Goal: Task Accomplishment & Management: Manage account settings

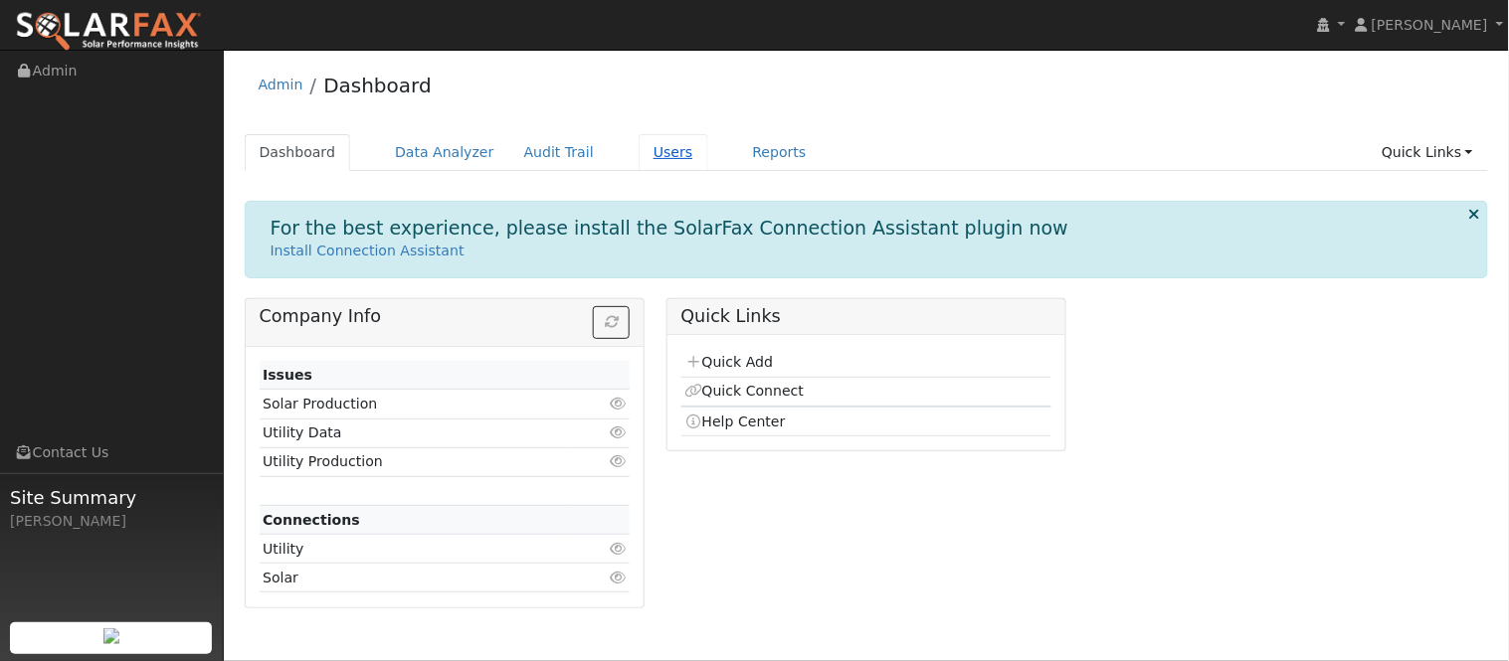
click at [639, 159] on link "Users" at bounding box center [674, 152] width 70 height 37
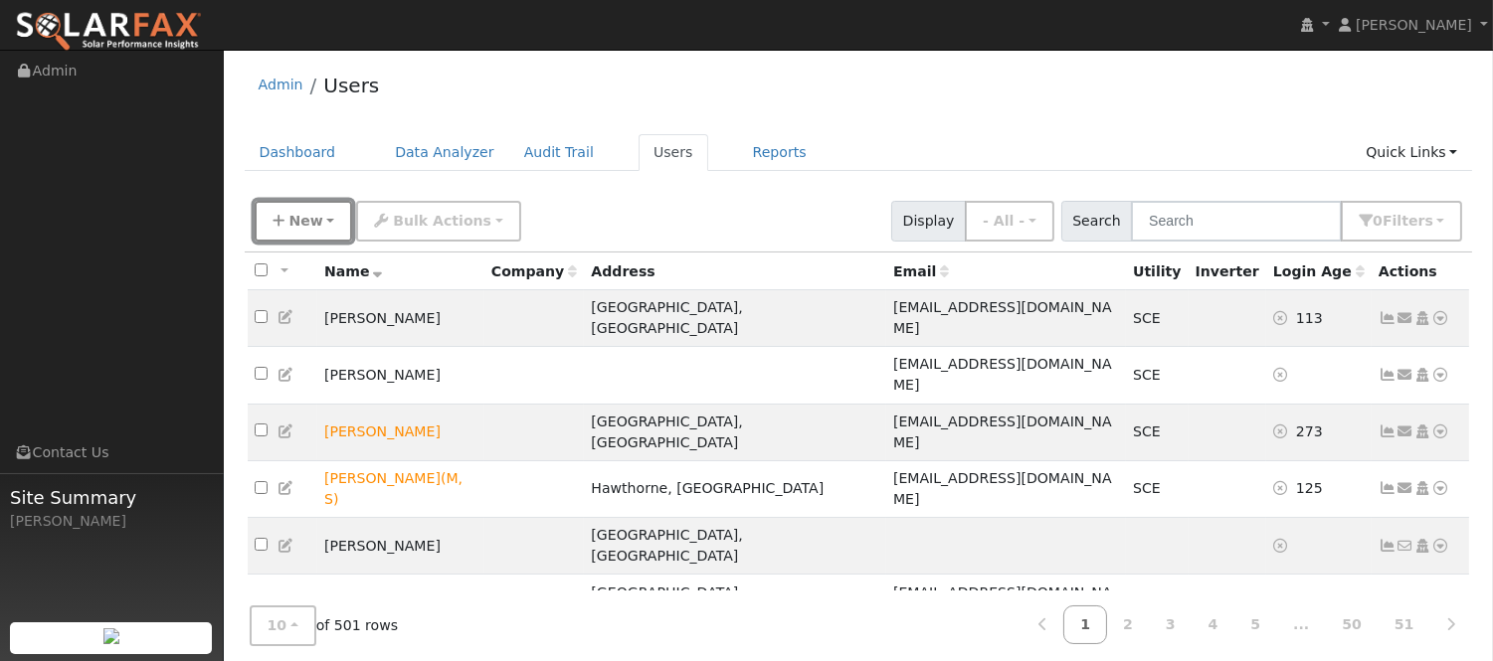
click at [304, 225] on span "New" at bounding box center [305, 221] width 34 height 16
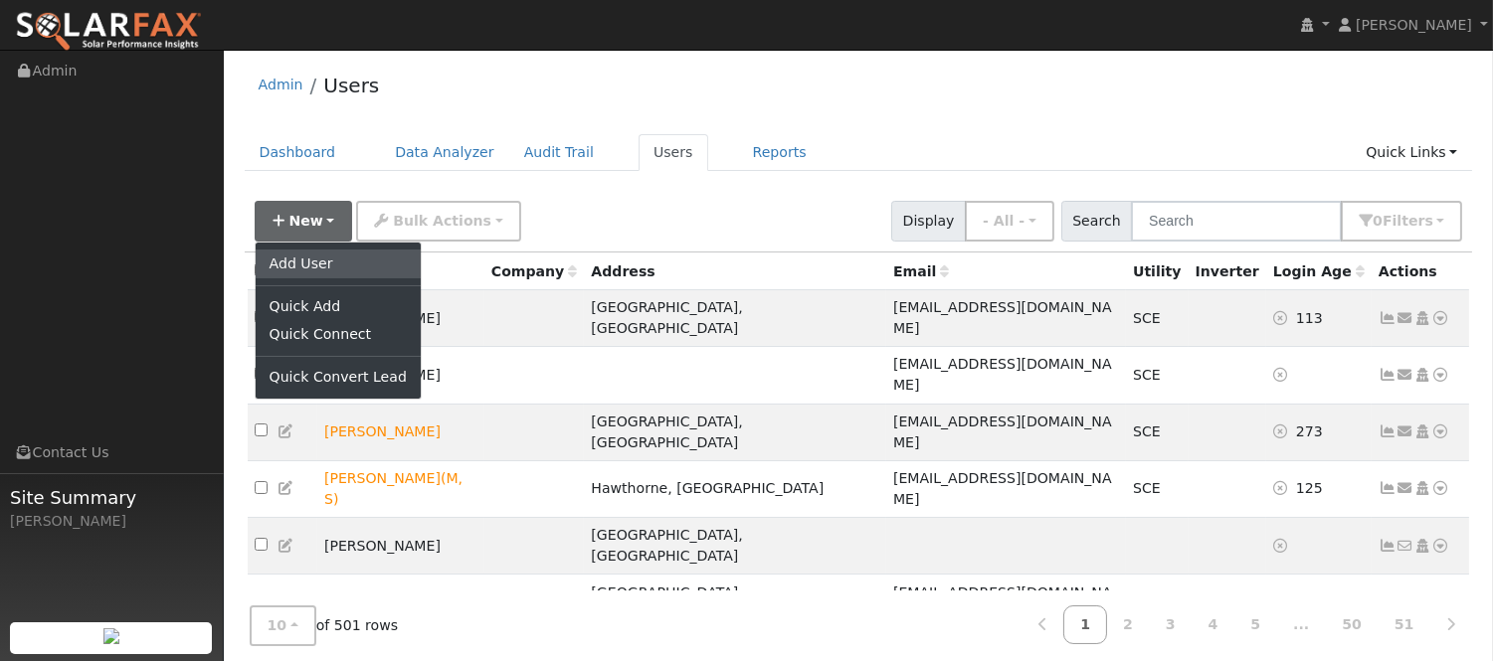
click at [311, 251] on link "Add User" at bounding box center [338, 264] width 165 height 28
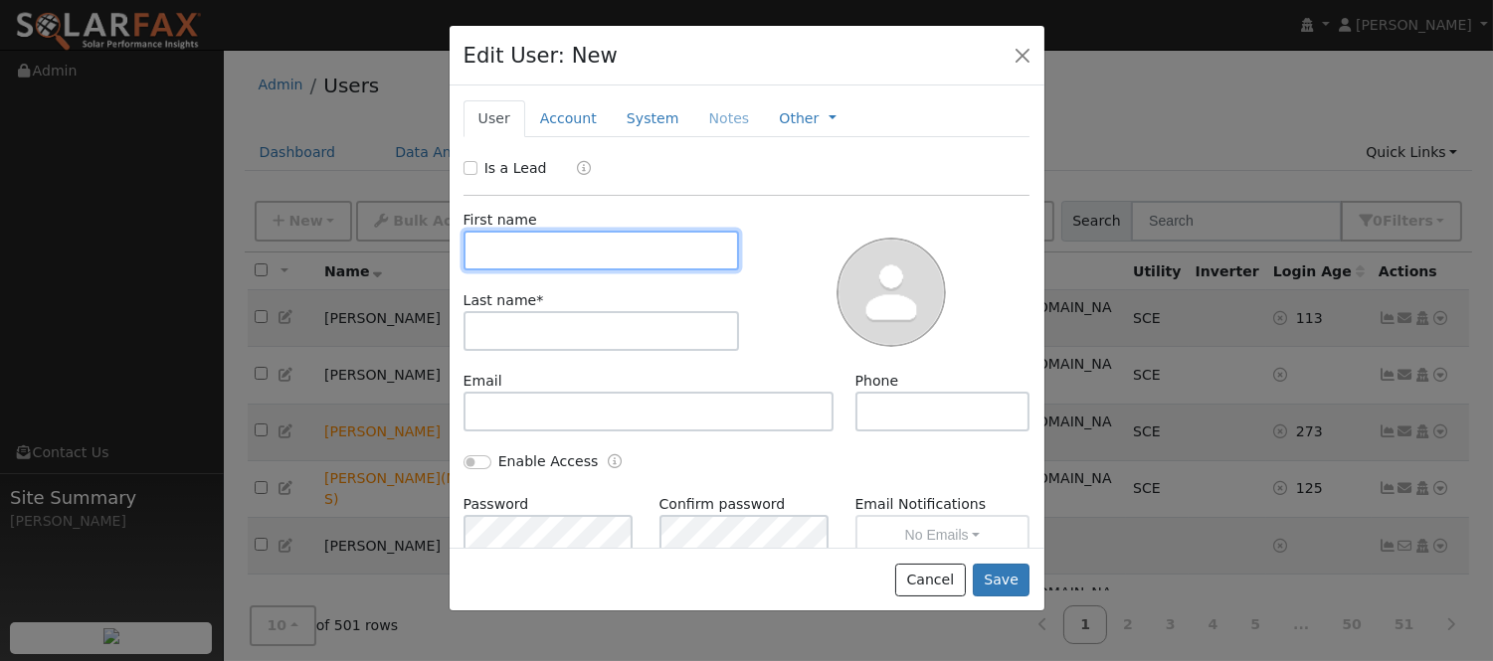
paste input "[PERSON_NAME]"
drag, startPoint x: 613, startPoint y: 246, endPoint x: 540, endPoint y: 253, distance: 72.9
click at [540, 253] on input "[PERSON_NAME]" at bounding box center [601, 251] width 276 height 40
type input "[PERSON_NAME]"
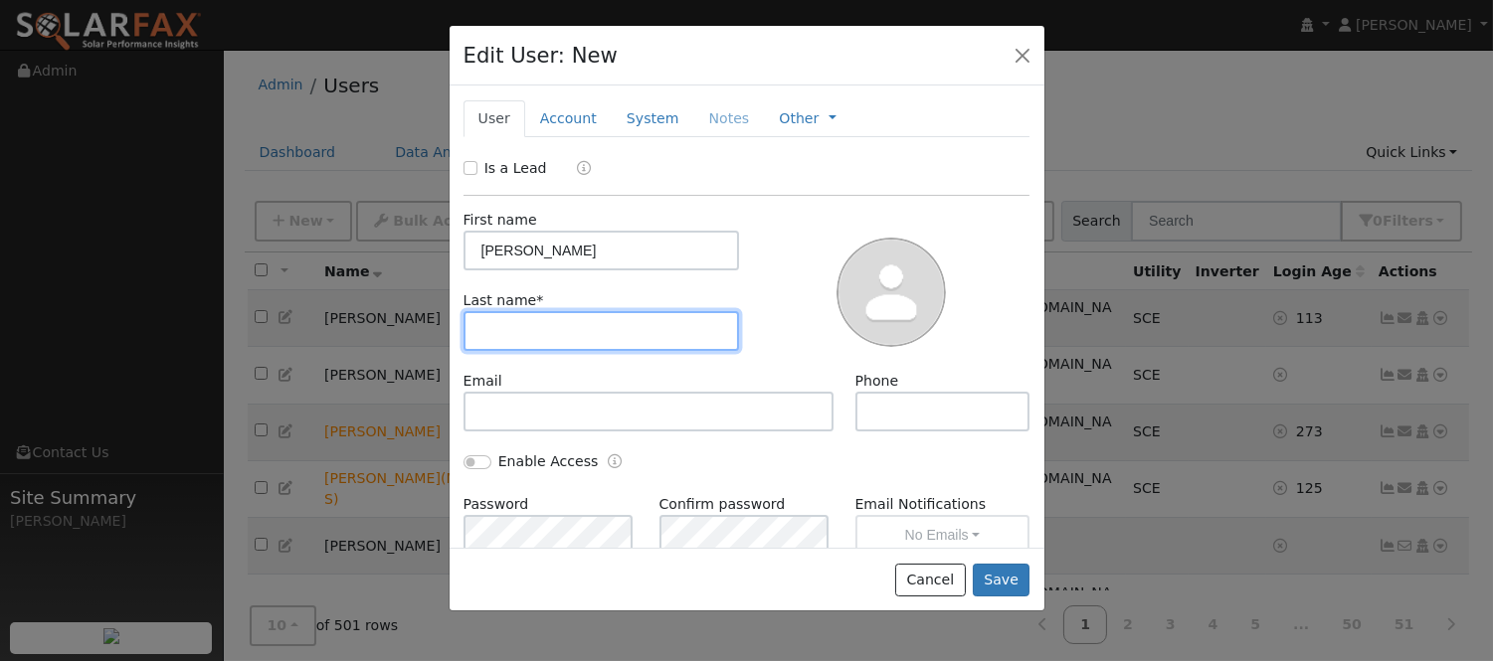
click at [559, 316] on input "text" at bounding box center [601, 331] width 276 height 40
paste input "[PERSON_NAME]"
type input "[PERSON_NAME]"
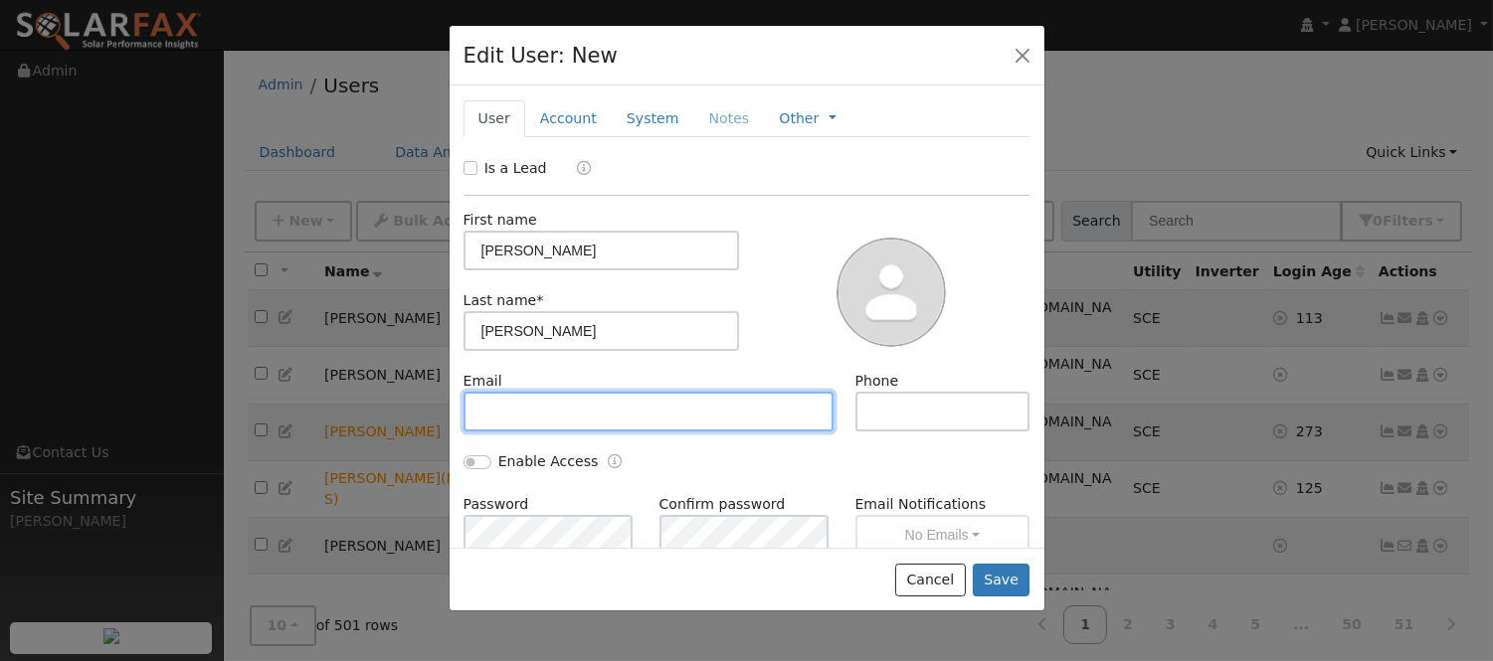
click at [569, 392] on input "text" at bounding box center [648, 412] width 371 height 40
paste input "[EMAIL_ADDRESS][DOMAIN_NAME]"
type input "[EMAIL_ADDRESS][DOMAIN_NAME]"
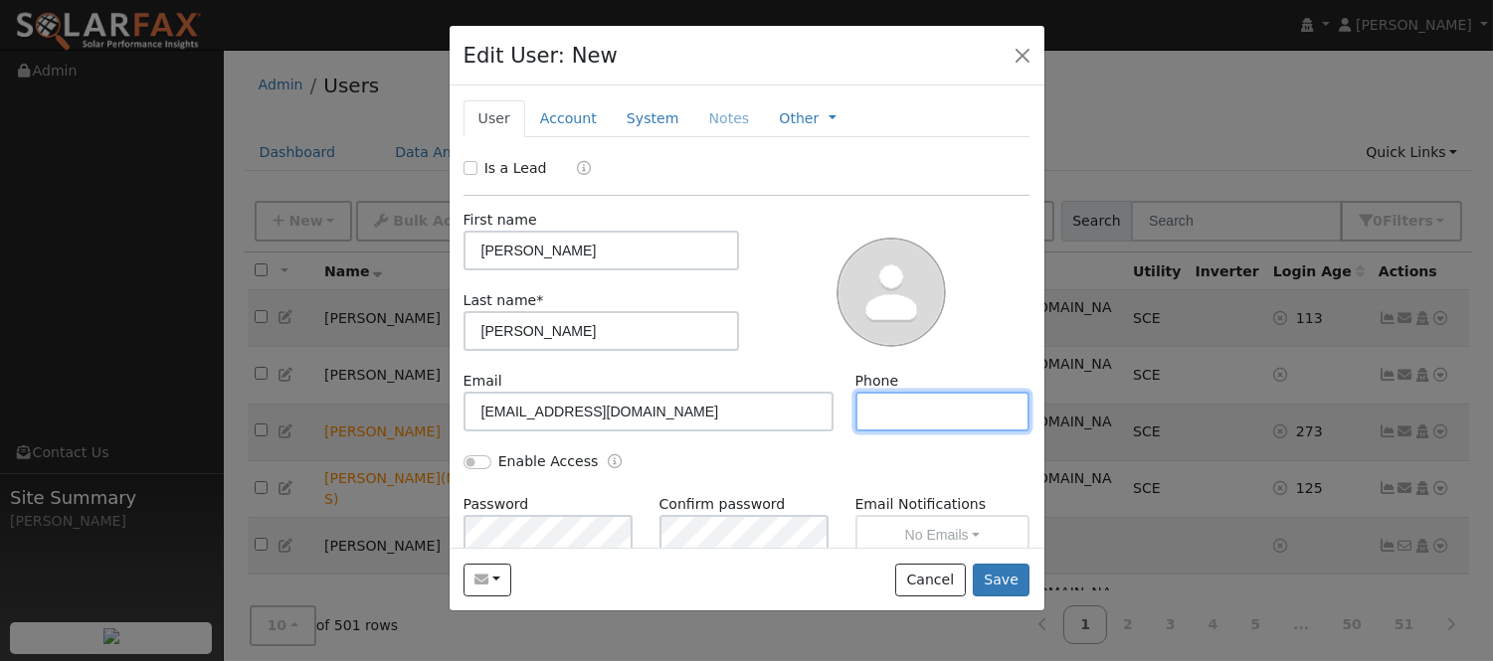
click at [907, 415] on input "text" at bounding box center [942, 412] width 175 height 40
paste input "[PHONE_NUMBER]"
type input "[PHONE_NUMBER]"
click at [569, 129] on link "Account" at bounding box center [568, 118] width 87 height 37
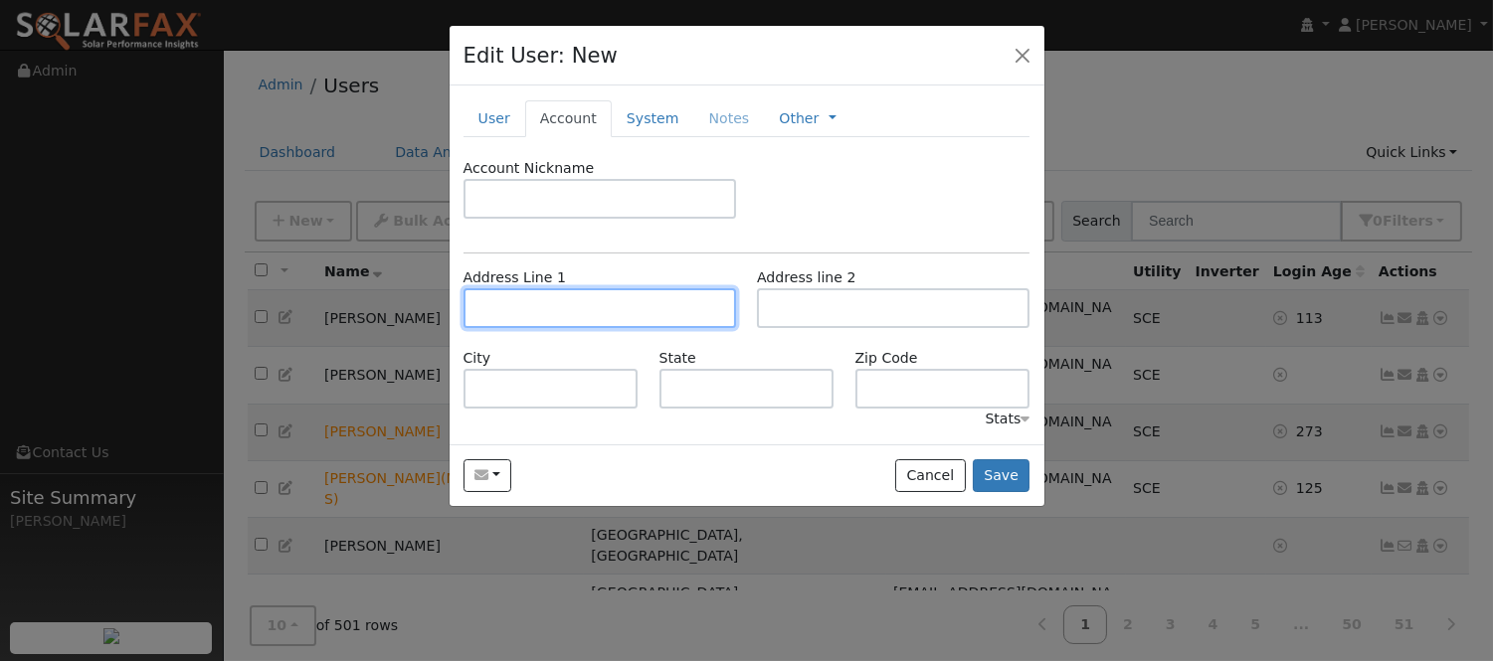
click at [592, 300] on input "text" at bounding box center [599, 308] width 273 height 40
paste input "[STREET_ADDRESS]"
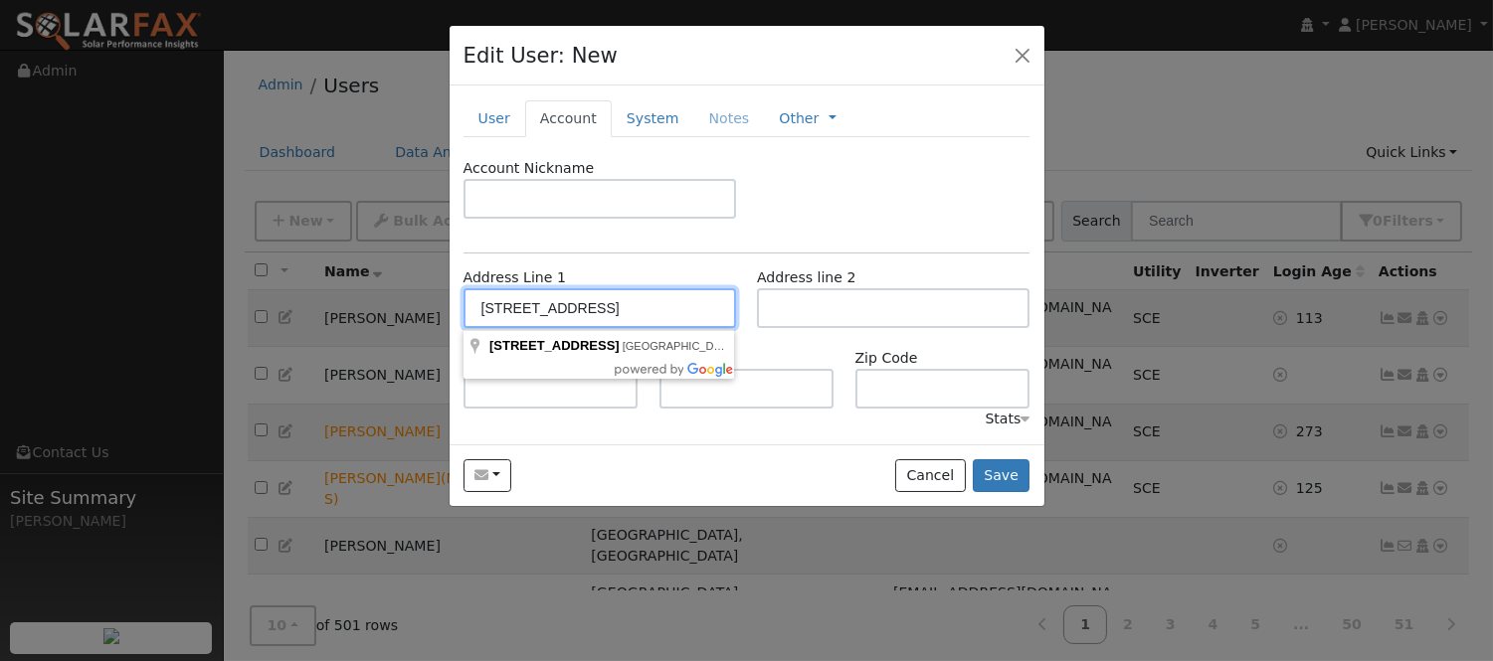
type input "[STREET_ADDRESS]"
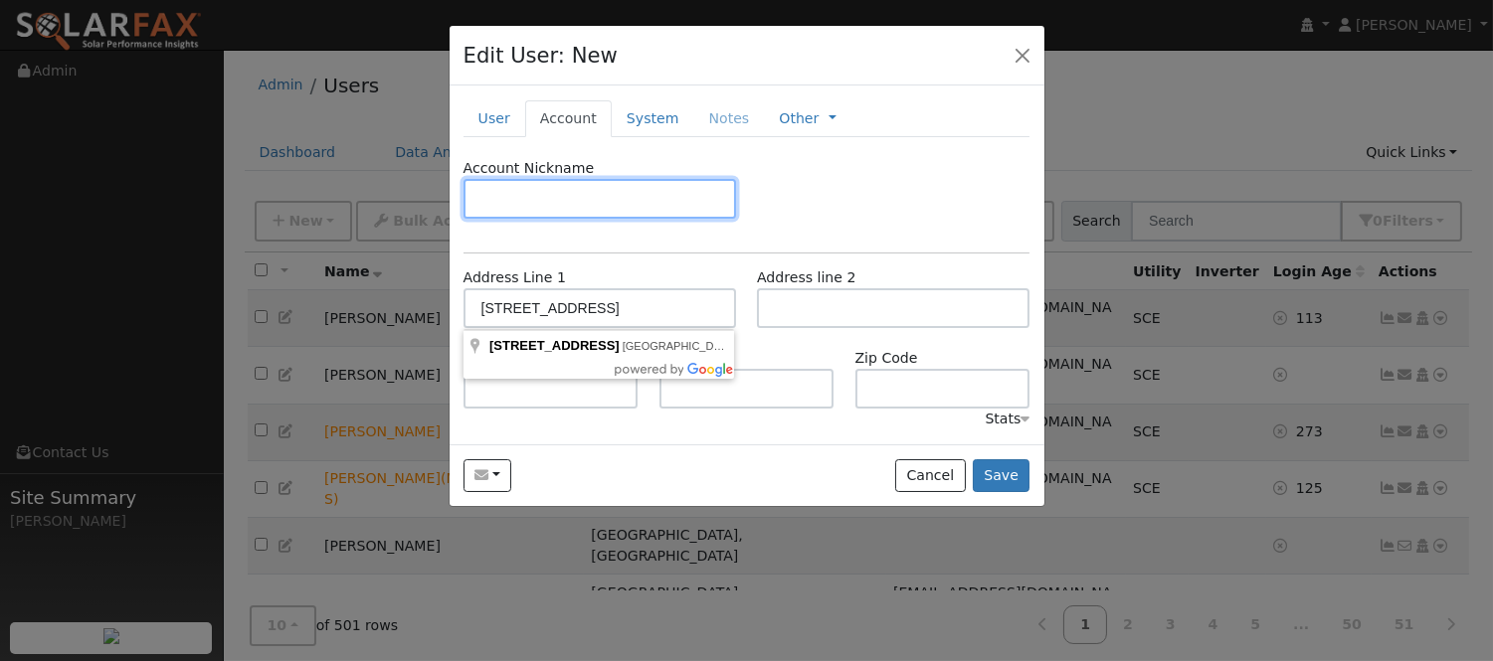
click at [727, 191] on input "text" at bounding box center [599, 199] width 273 height 40
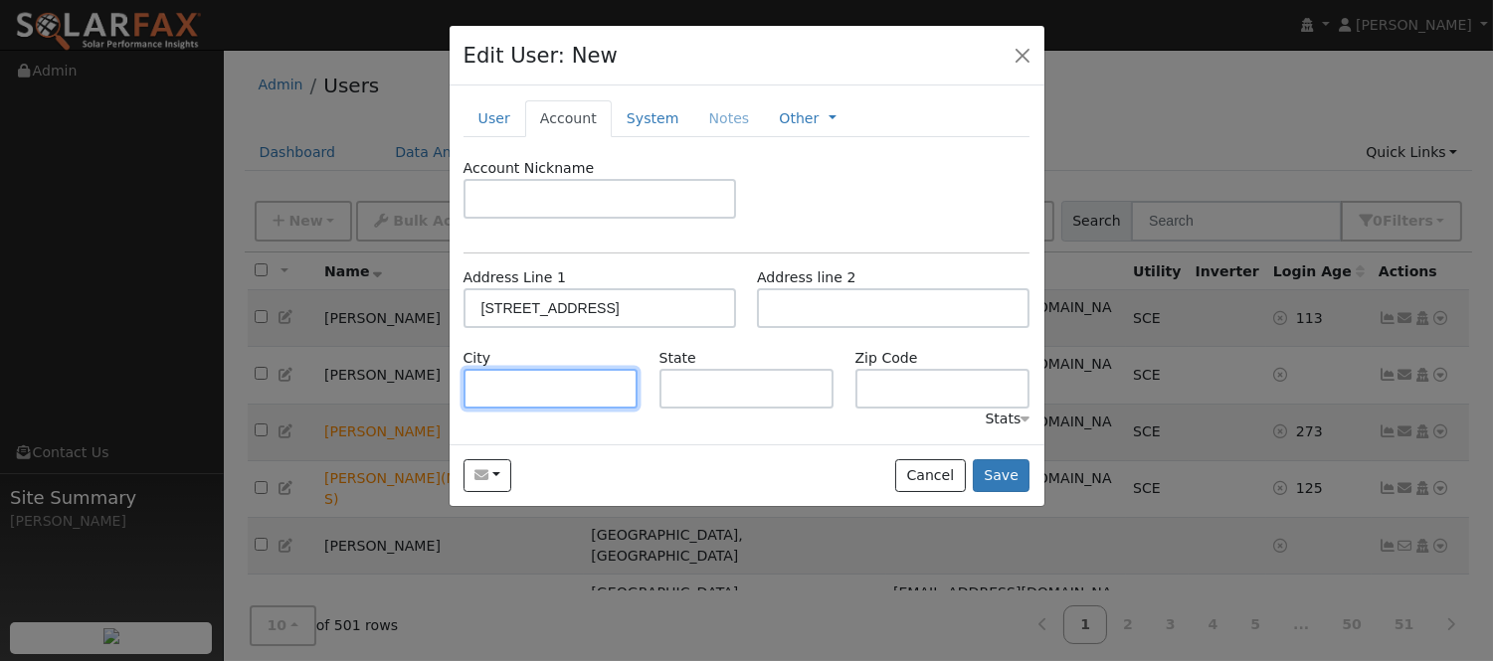
click at [570, 382] on input "text" at bounding box center [550, 389] width 175 height 40
click at [510, 393] on input "little rock" at bounding box center [550, 389] width 175 height 40
type input "littlerock"
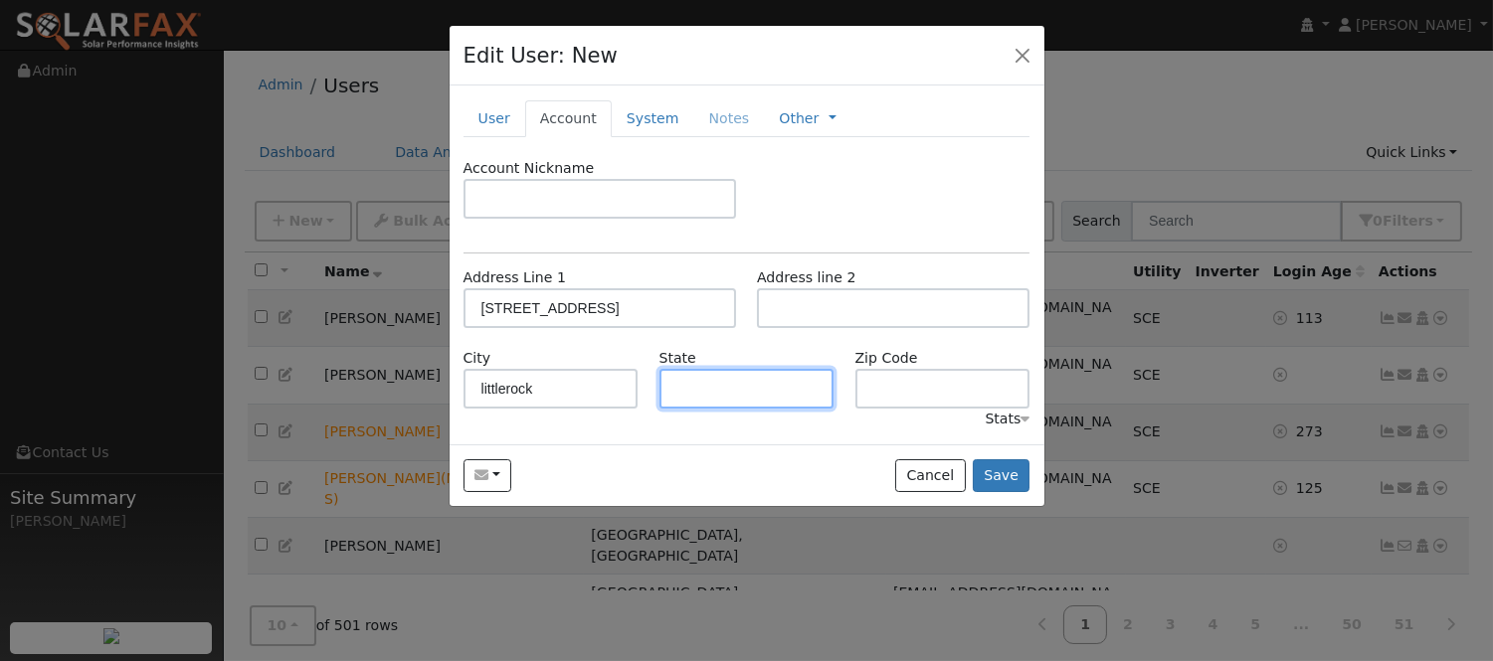
click at [730, 388] on input "text" at bounding box center [746, 389] width 175 height 40
type input "CA"
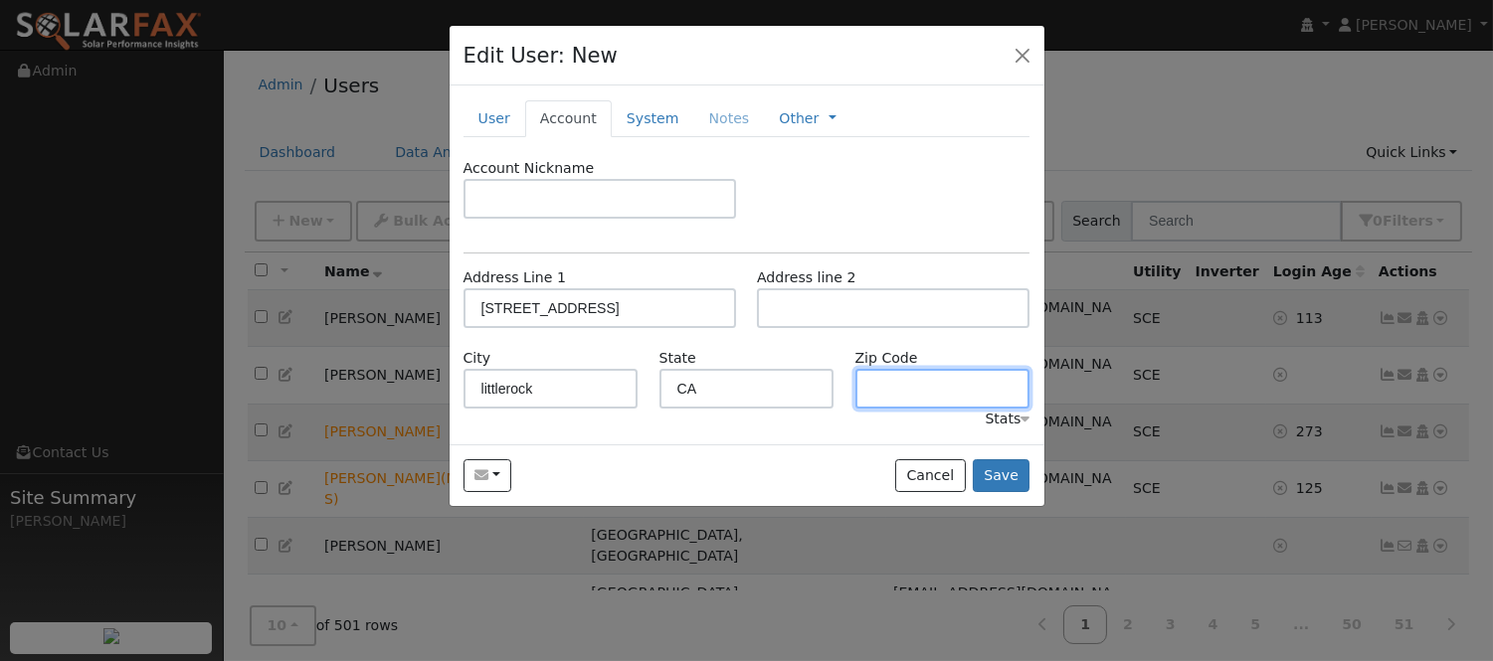
click at [909, 386] on input "text" at bounding box center [942, 389] width 175 height 40
paste input "93543-2002"
type input "93543-2002"
click at [640, 117] on link "System" at bounding box center [653, 118] width 83 height 37
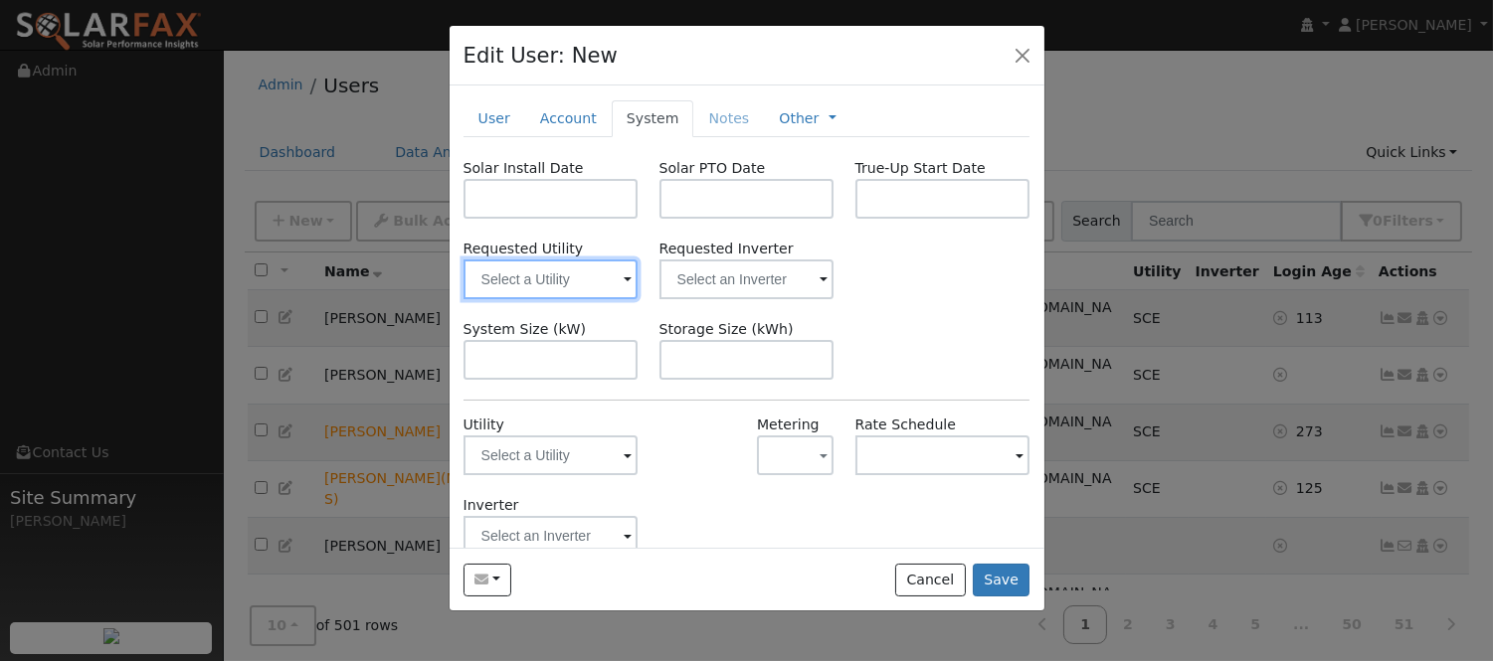
click at [595, 274] on input "text" at bounding box center [550, 280] width 175 height 40
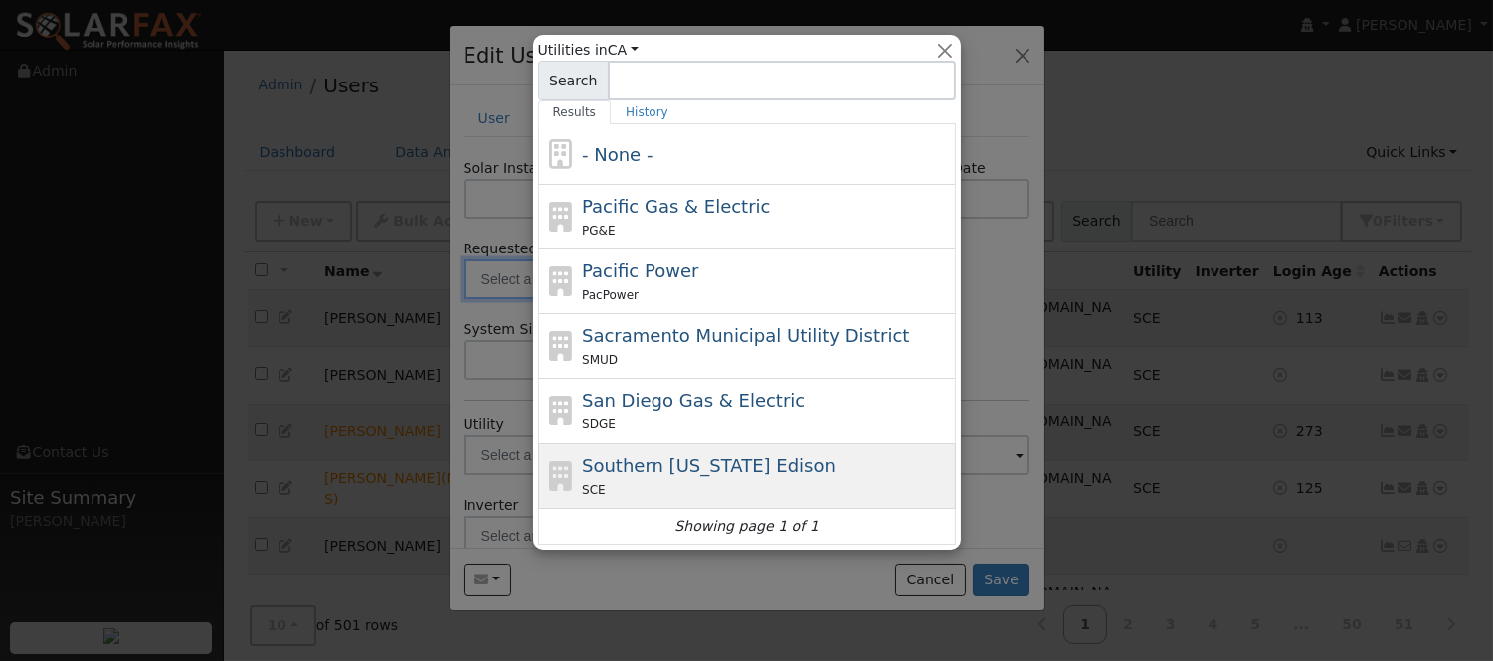
click at [769, 456] on span "Southern [US_STATE] Edison" at bounding box center [709, 466] width 254 height 21
type input "Southern [US_STATE] Edison"
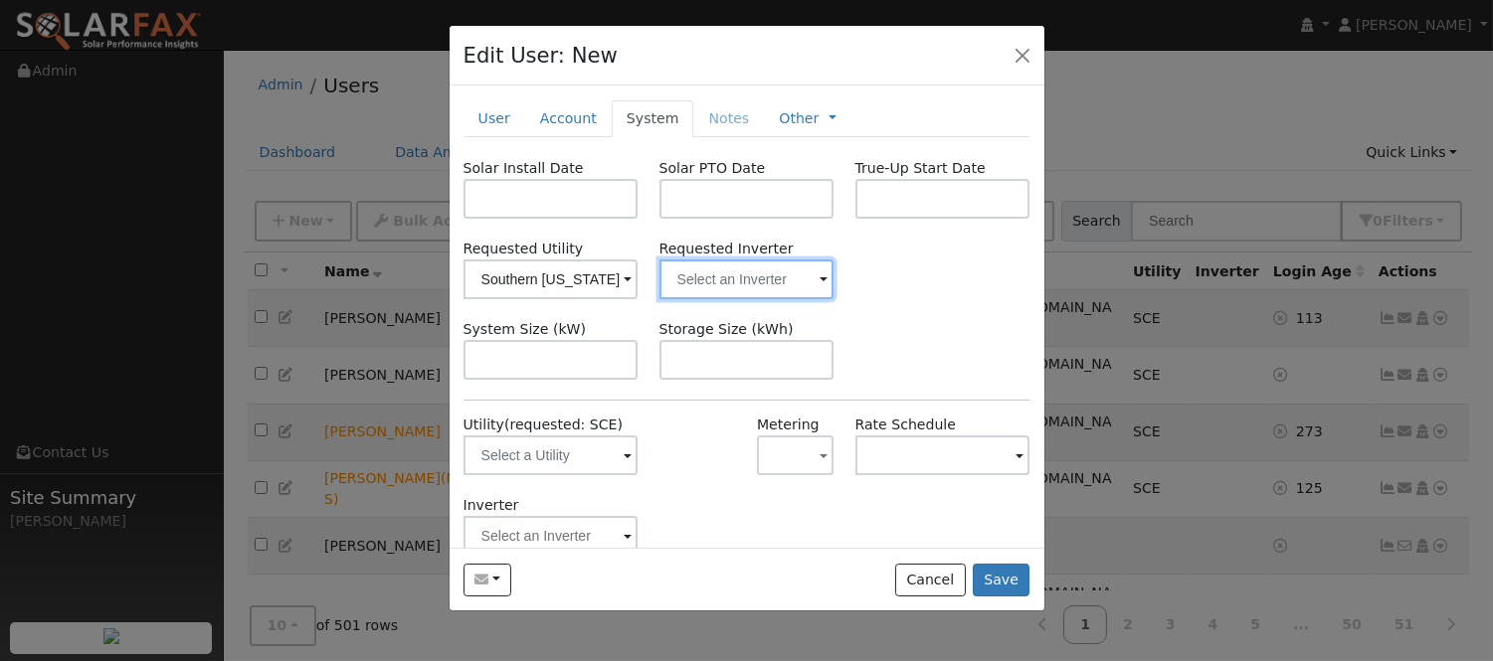
click at [761, 292] on input "text" at bounding box center [746, 280] width 175 height 40
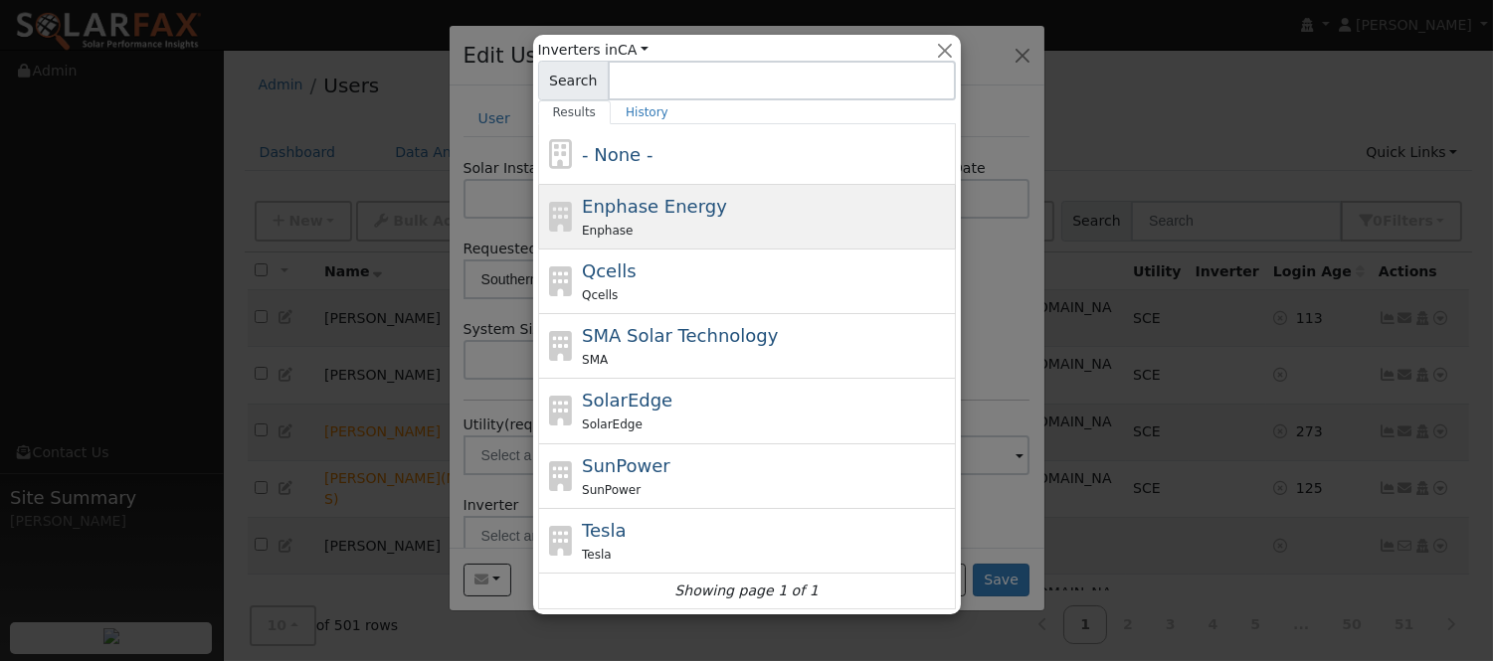
click at [731, 209] on div "Enphase Energy Enphase" at bounding box center [766, 217] width 369 height 48
type input "Enphase Energy"
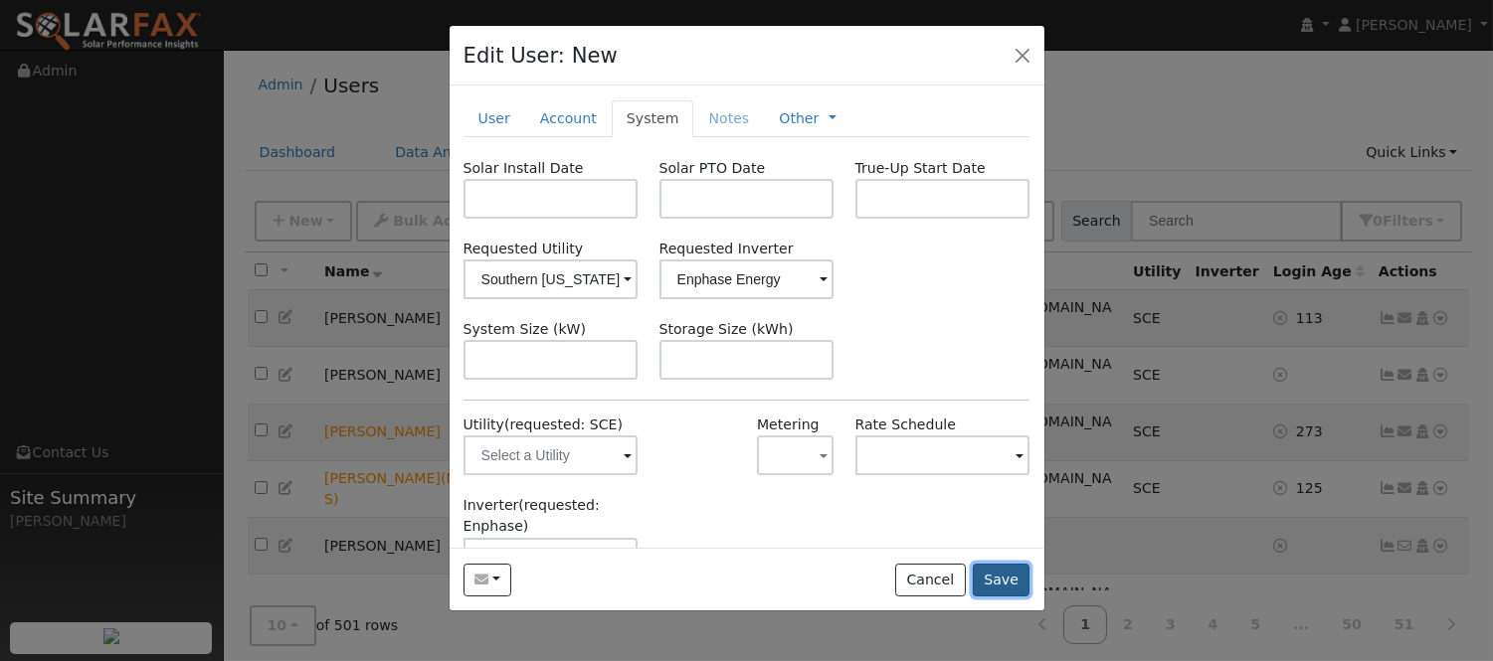
click at [1010, 588] on button "Save" at bounding box center [1002, 581] width 58 height 34
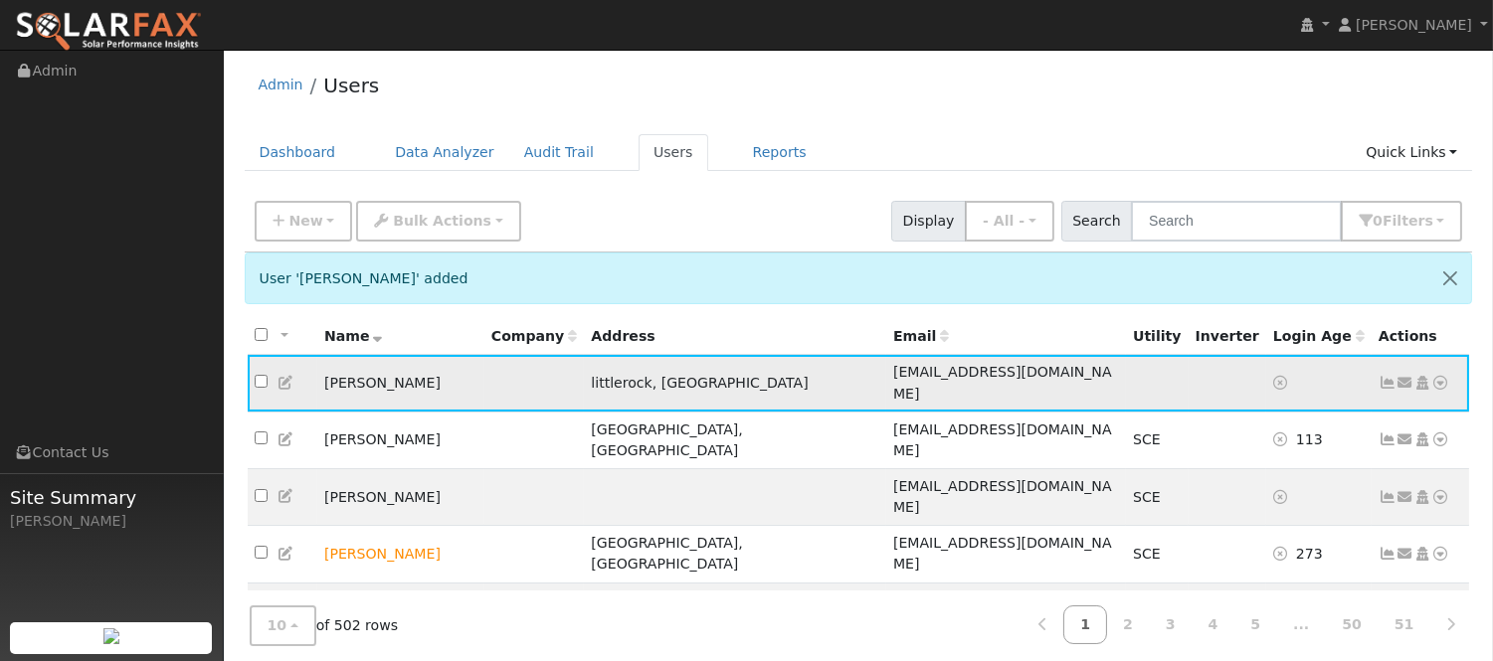
click at [1442, 378] on icon at bounding box center [1441, 383] width 18 height 14
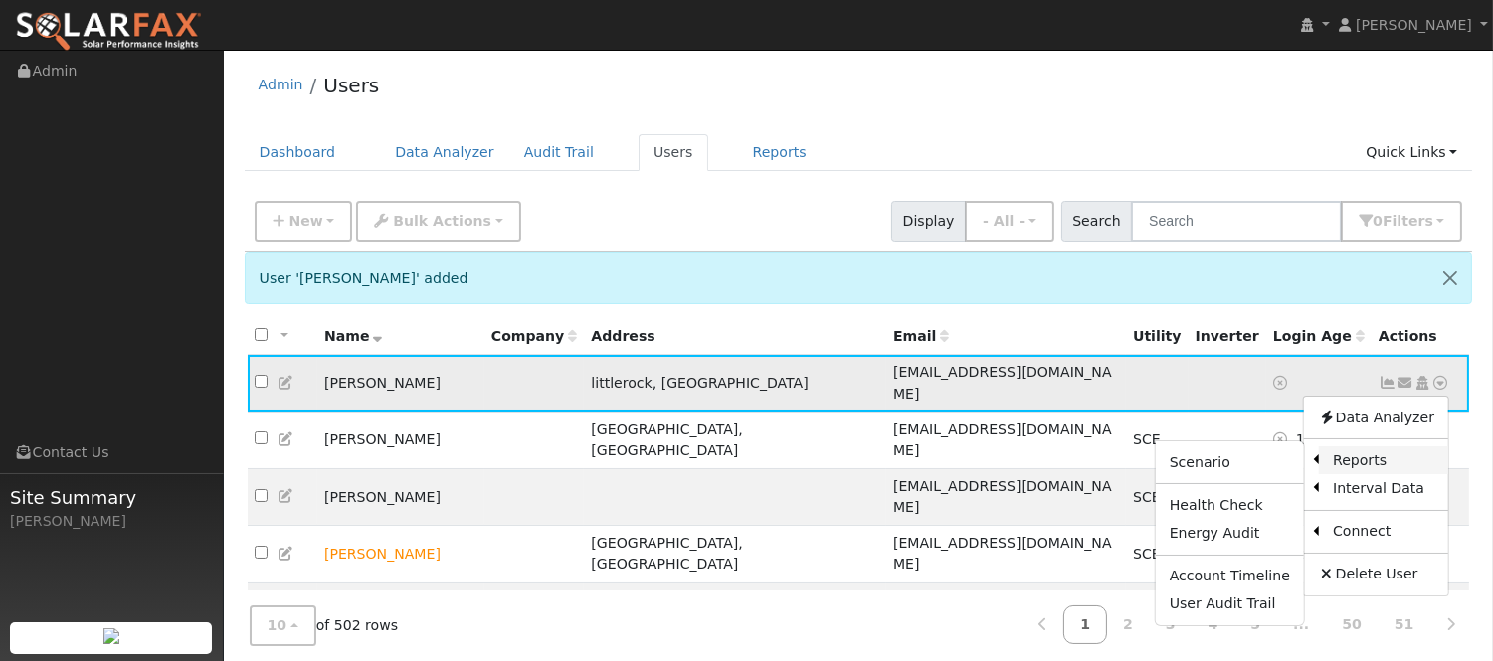
click at [1384, 449] on link "Reports" at bounding box center [1383, 461] width 129 height 28
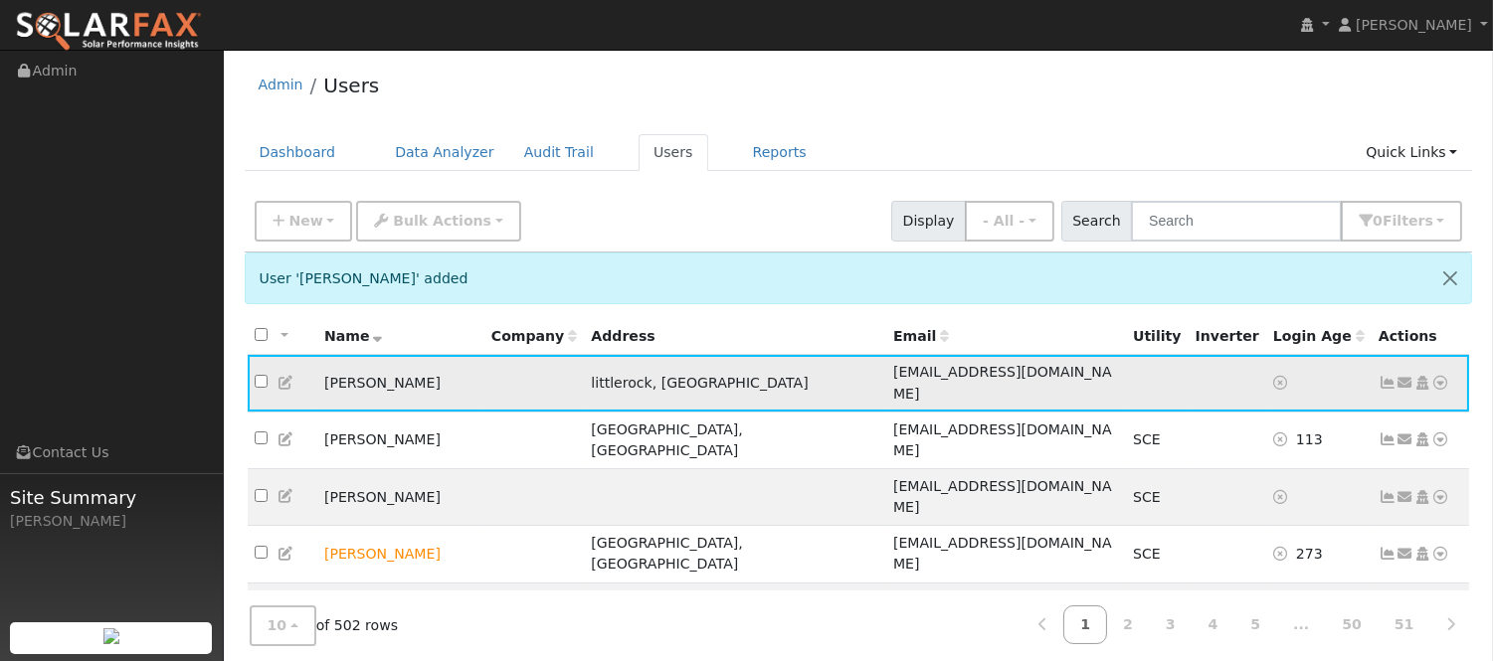
click at [1384, 490] on icon at bounding box center [1387, 497] width 18 height 14
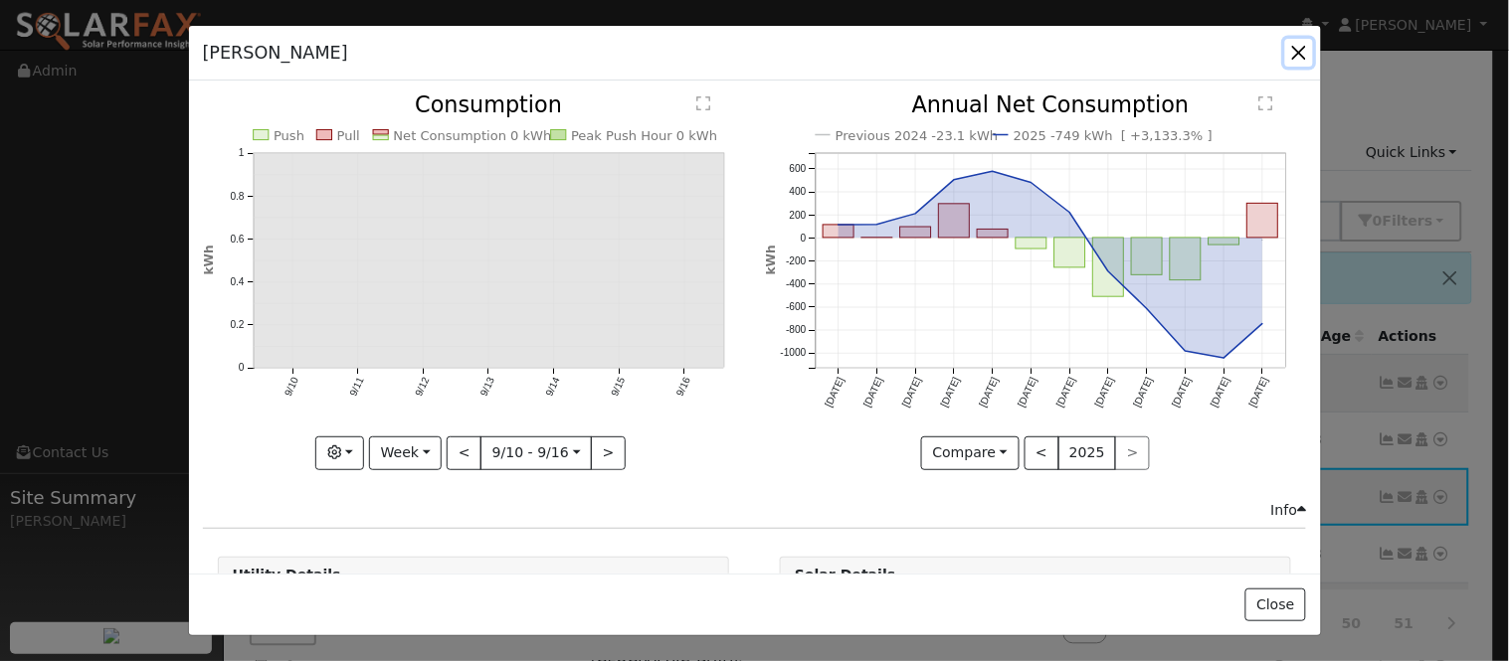
click at [1290, 53] on button "button" at bounding box center [1299, 53] width 28 height 28
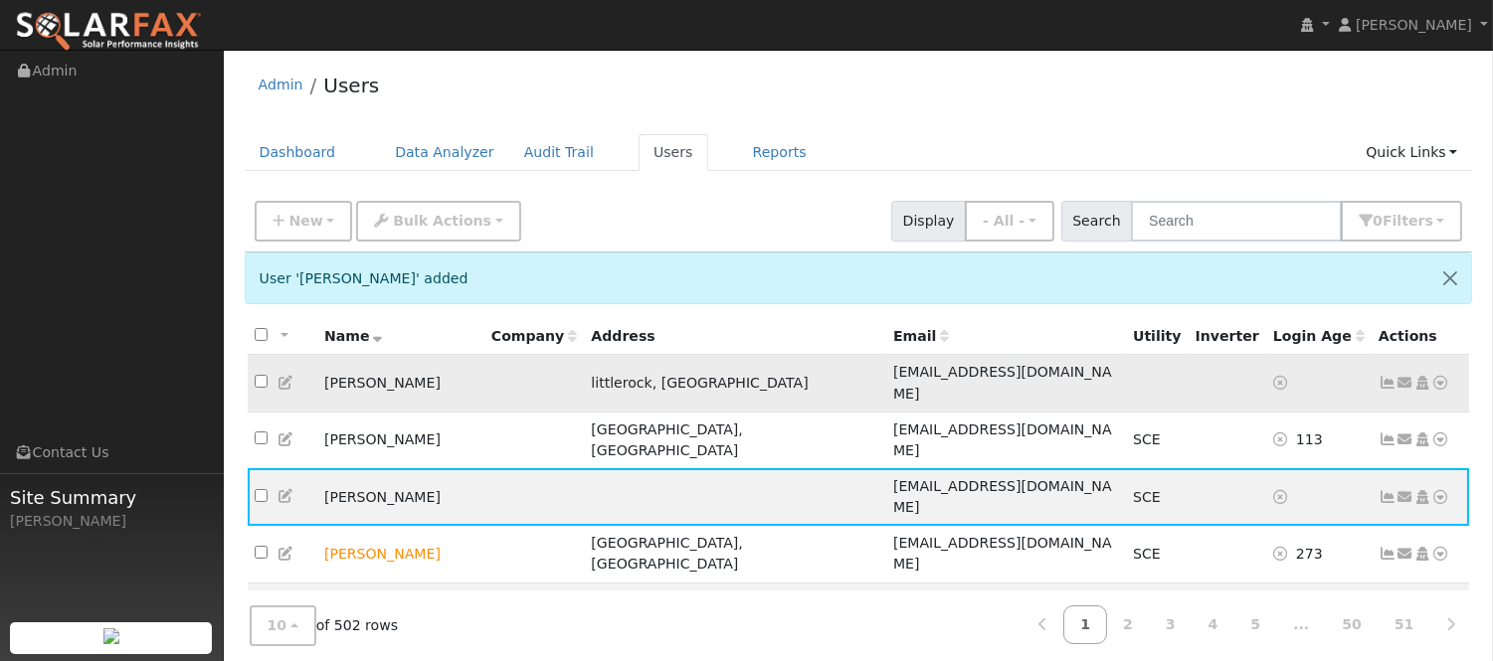
click at [1440, 378] on icon at bounding box center [1441, 383] width 18 height 14
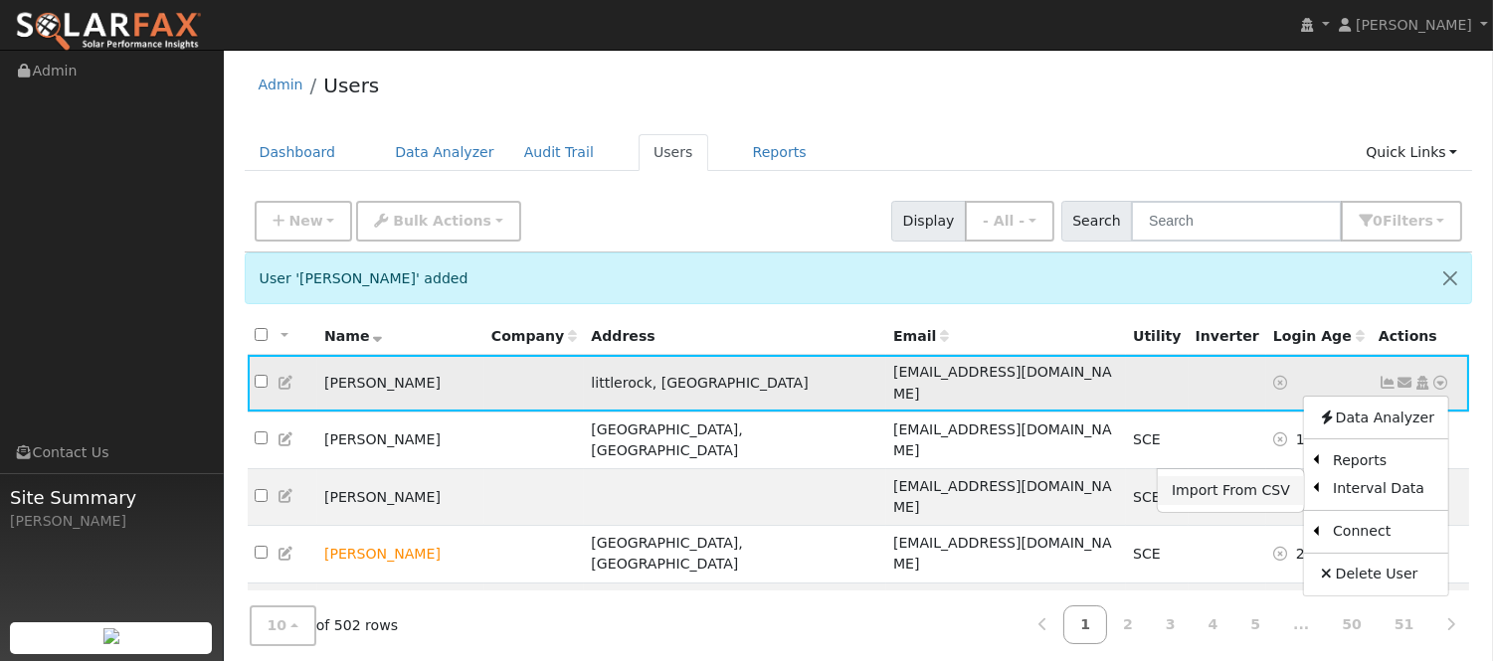
click at [1278, 480] on link "Import From CSV" at bounding box center [1231, 490] width 146 height 28
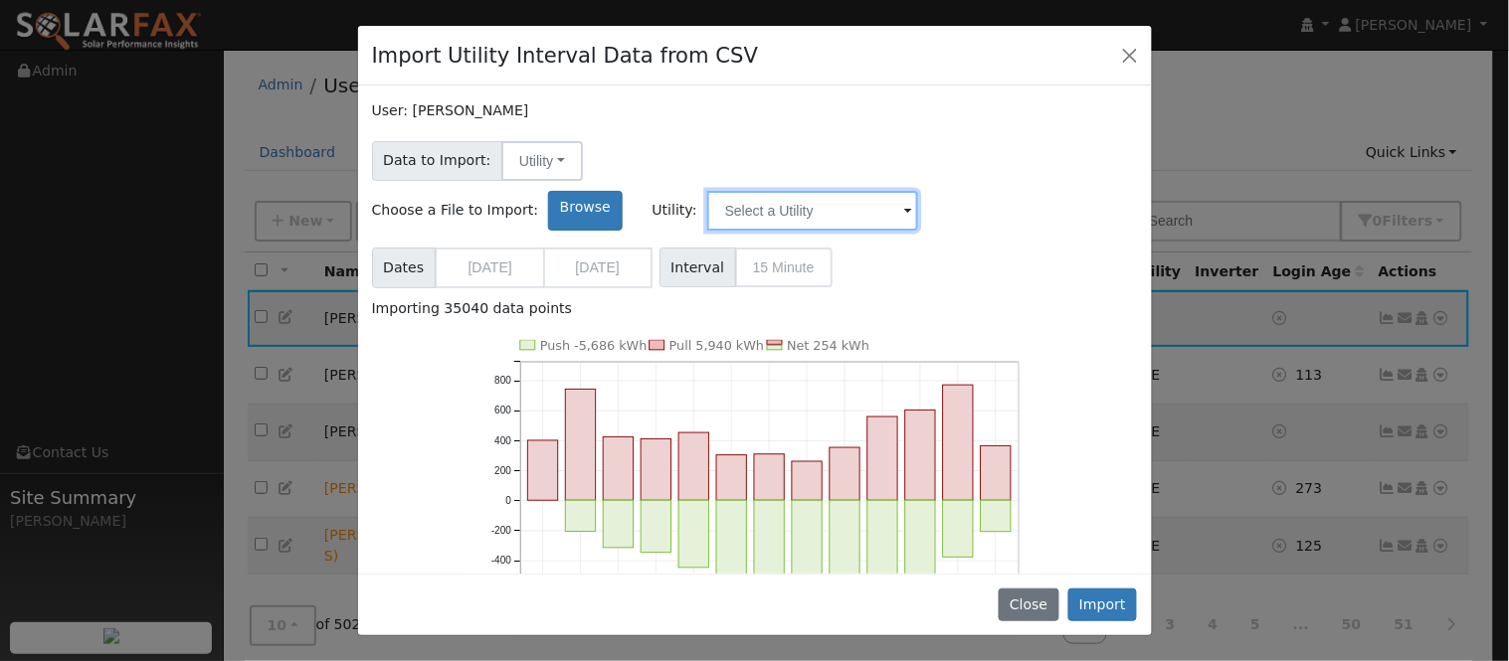
click at [918, 191] on input "text" at bounding box center [812, 211] width 211 height 40
click at [901, 191] on input "text" at bounding box center [812, 211] width 211 height 40
click at [918, 191] on input "text" at bounding box center [812, 211] width 211 height 40
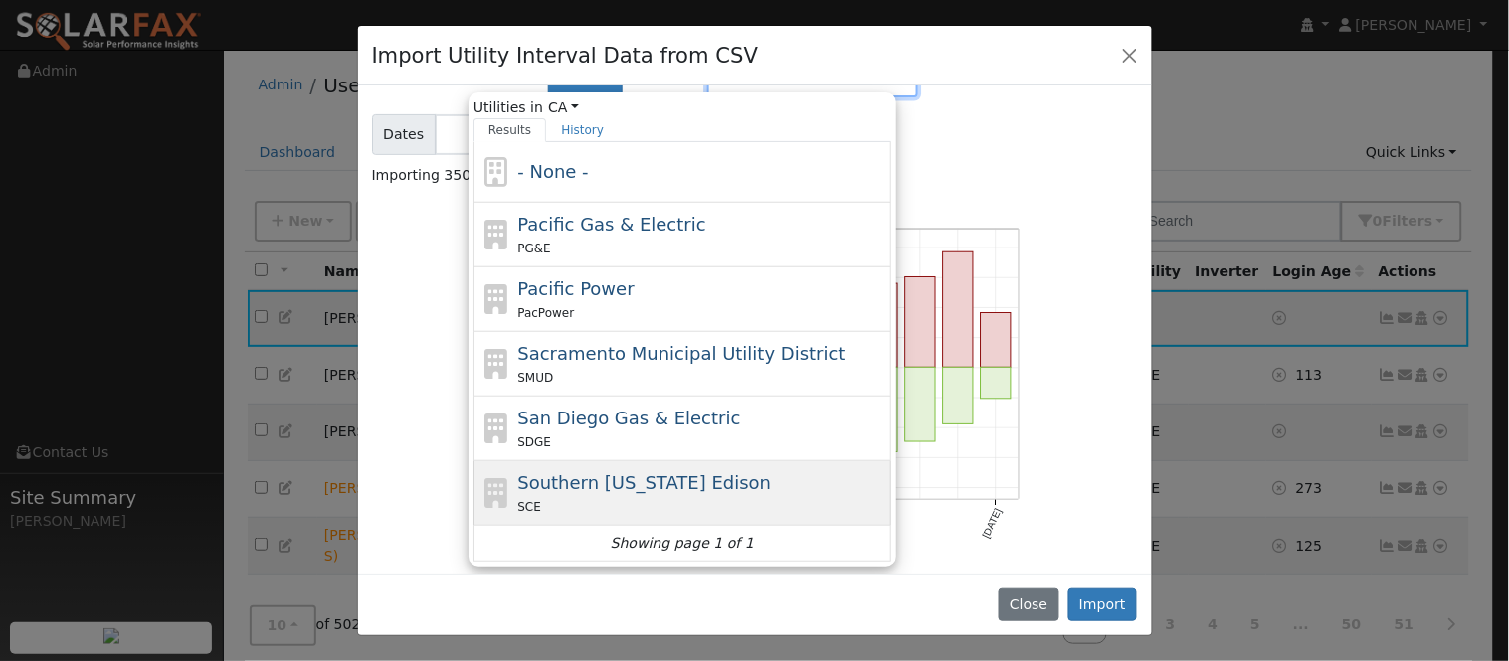
scroll to position [134, 0]
click at [841, 495] on div "SCE" at bounding box center [701, 505] width 369 height 21
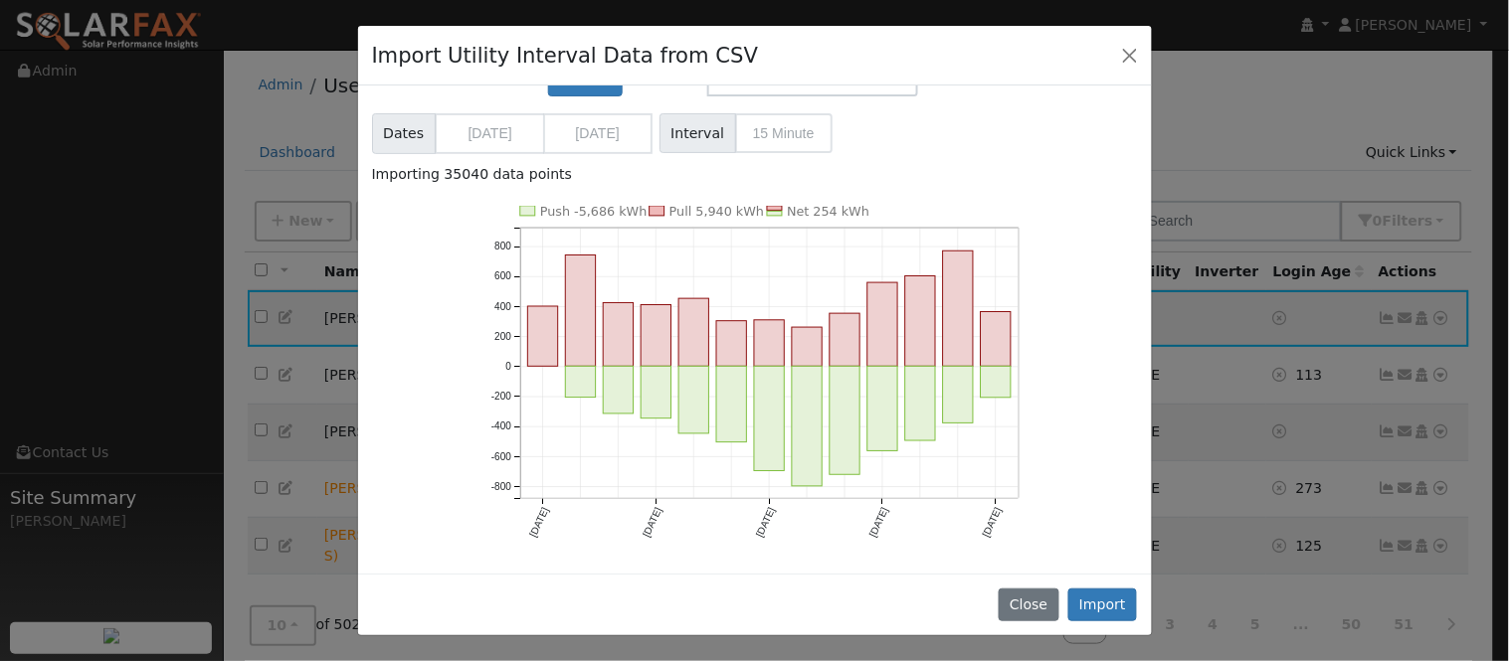
type input "Southern [US_STATE] Edison"
click at [1110, 602] on button "Import" at bounding box center [1103, 606] width 70 height 34
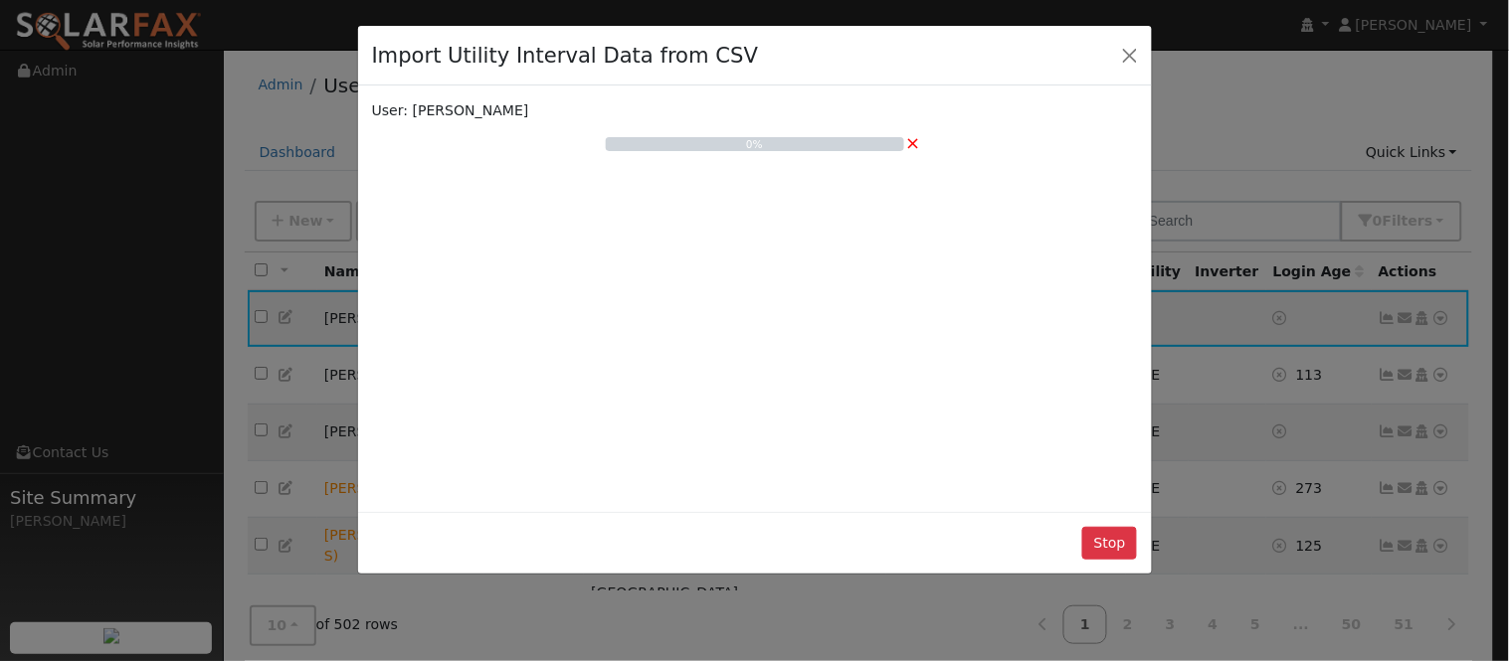
scroll to position [0, 0]
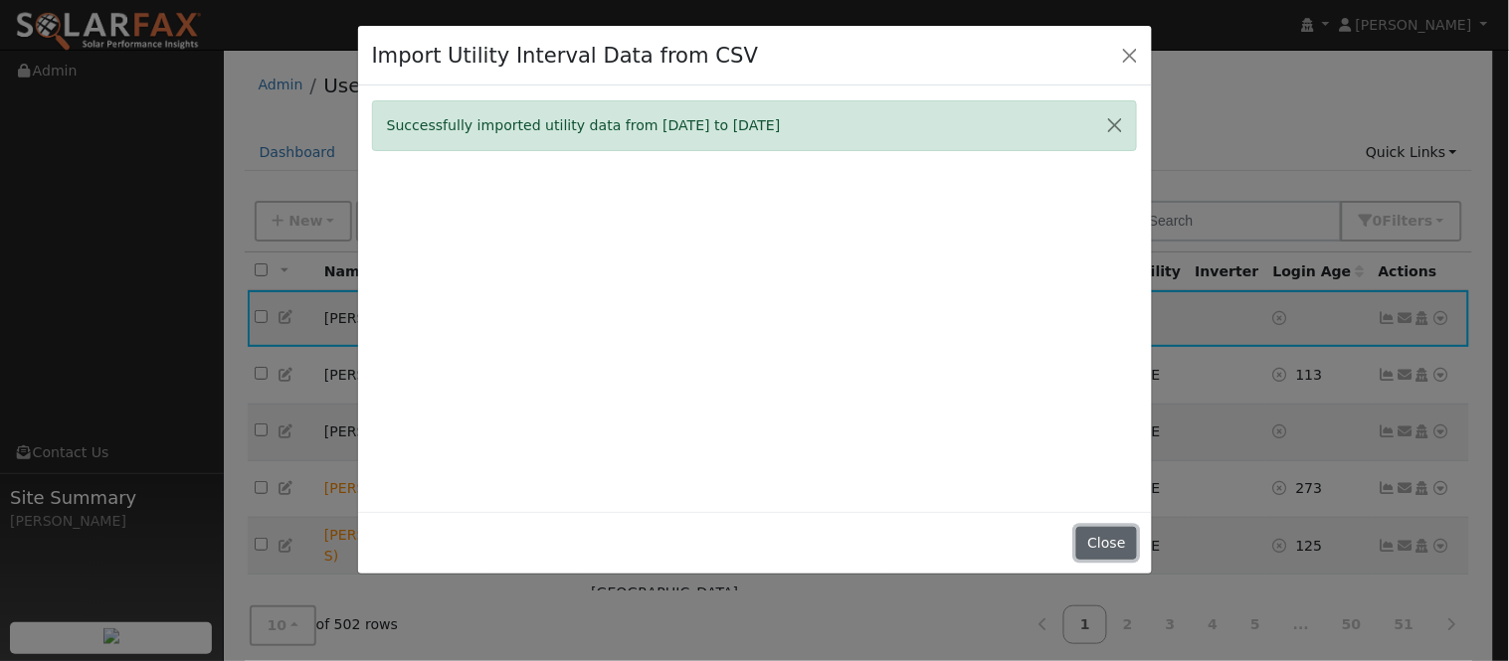
click at [1116, 532] on button "Close" at bounding box center [1106, 544] width 61 height 34
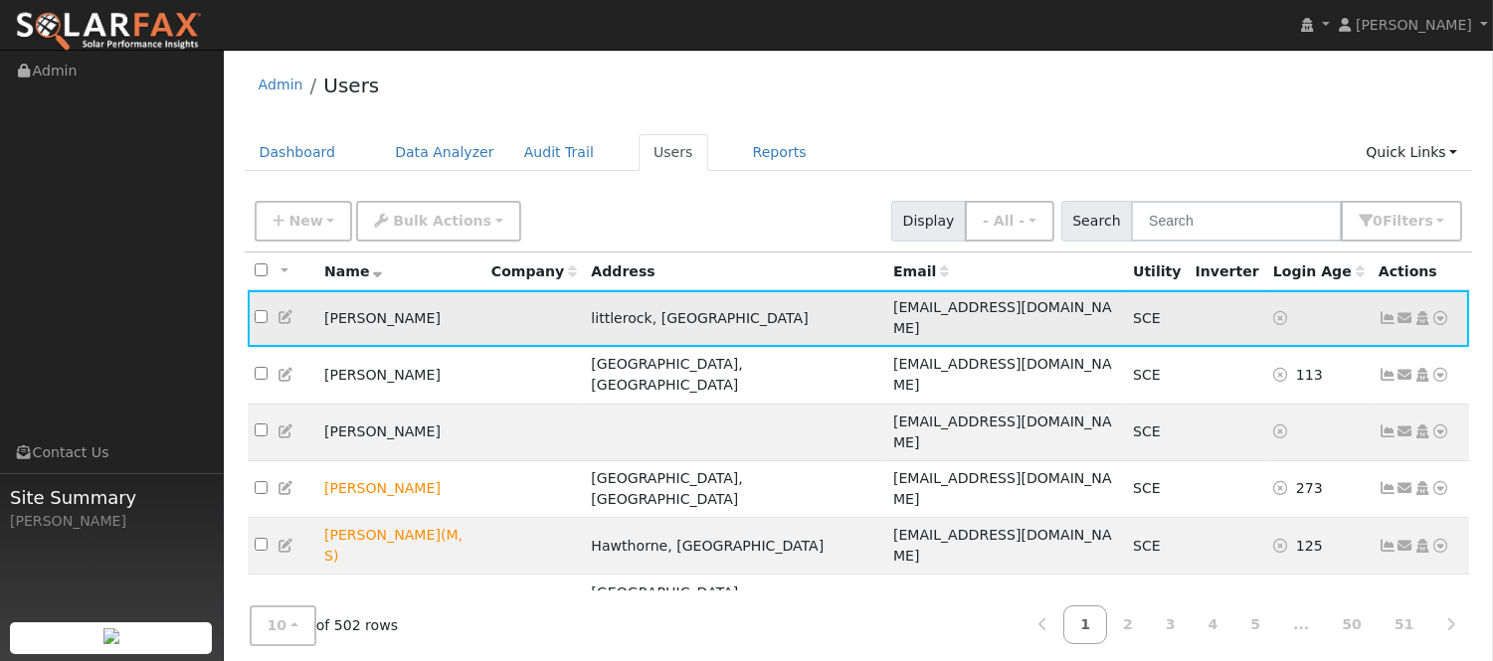
click at [1445, 313] on icon at bounding box center [1441, 318] width 18 height 14
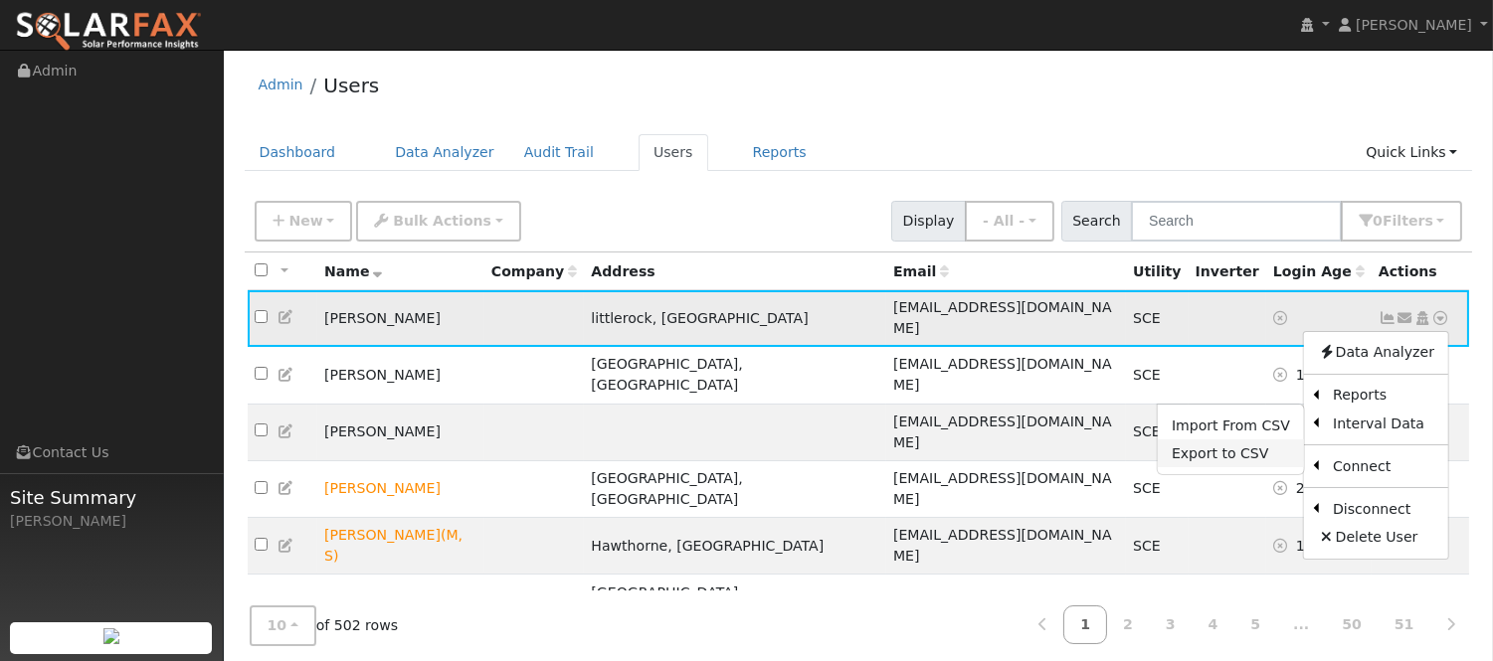
click at [1268, 452] on link "Export to CSV" at bounding box center [1231, 454] width 146 height 28
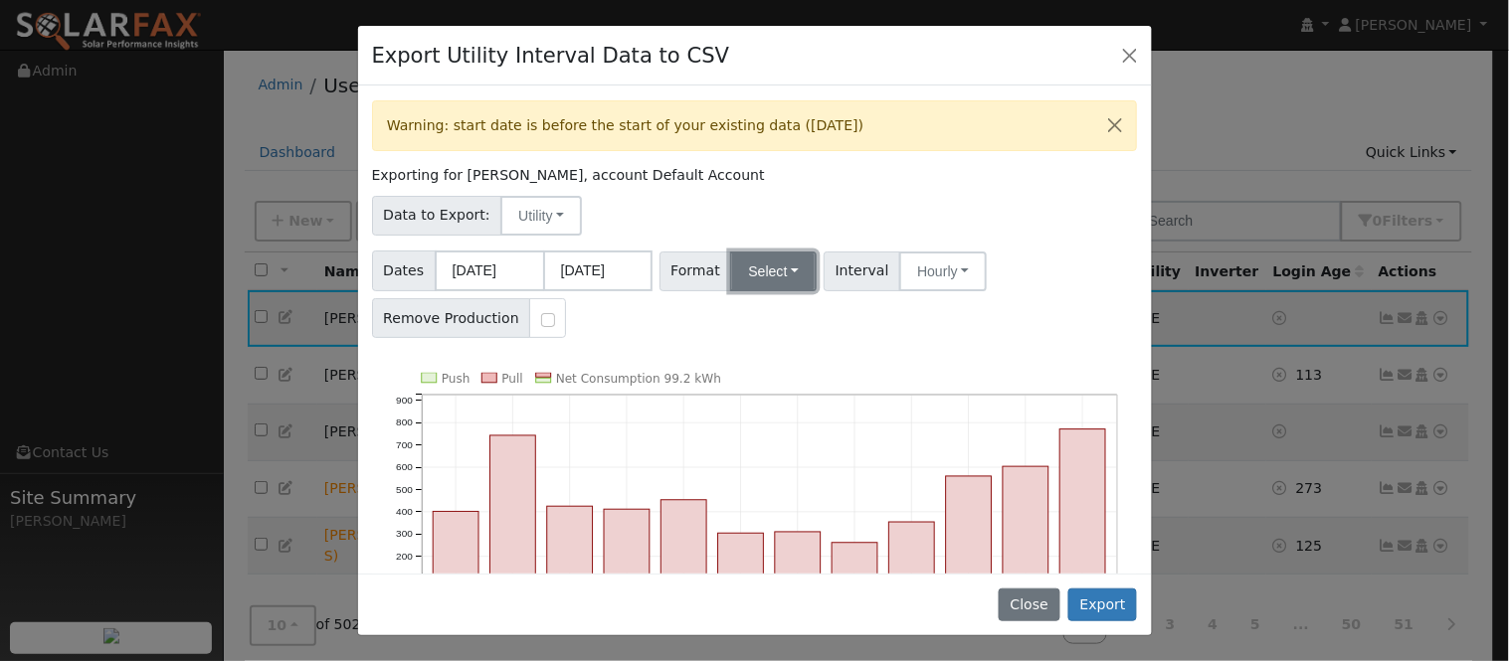
click at [787, 275] on button "Select" at bounding box center [773, 272] width 87 height 40
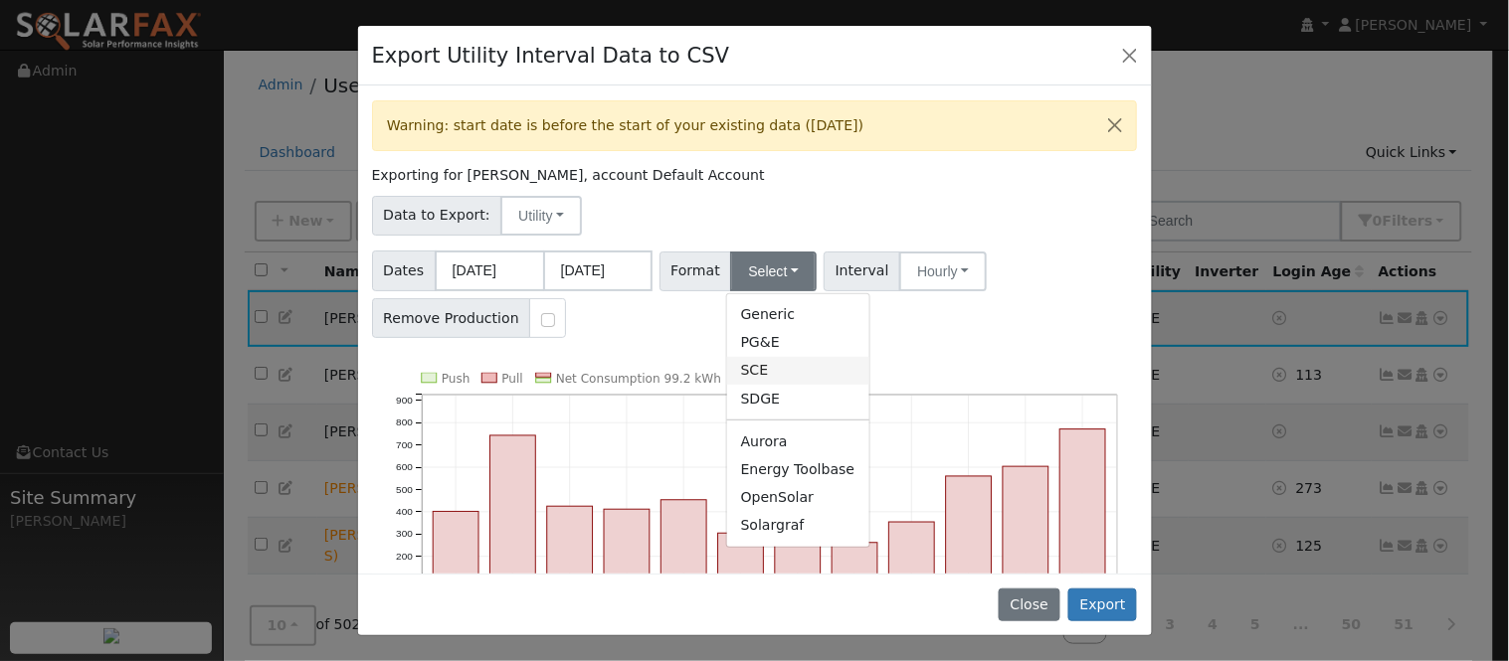
click at [791, 375] on link "SCE" at bounding box center [798, 371] width 142 height 28
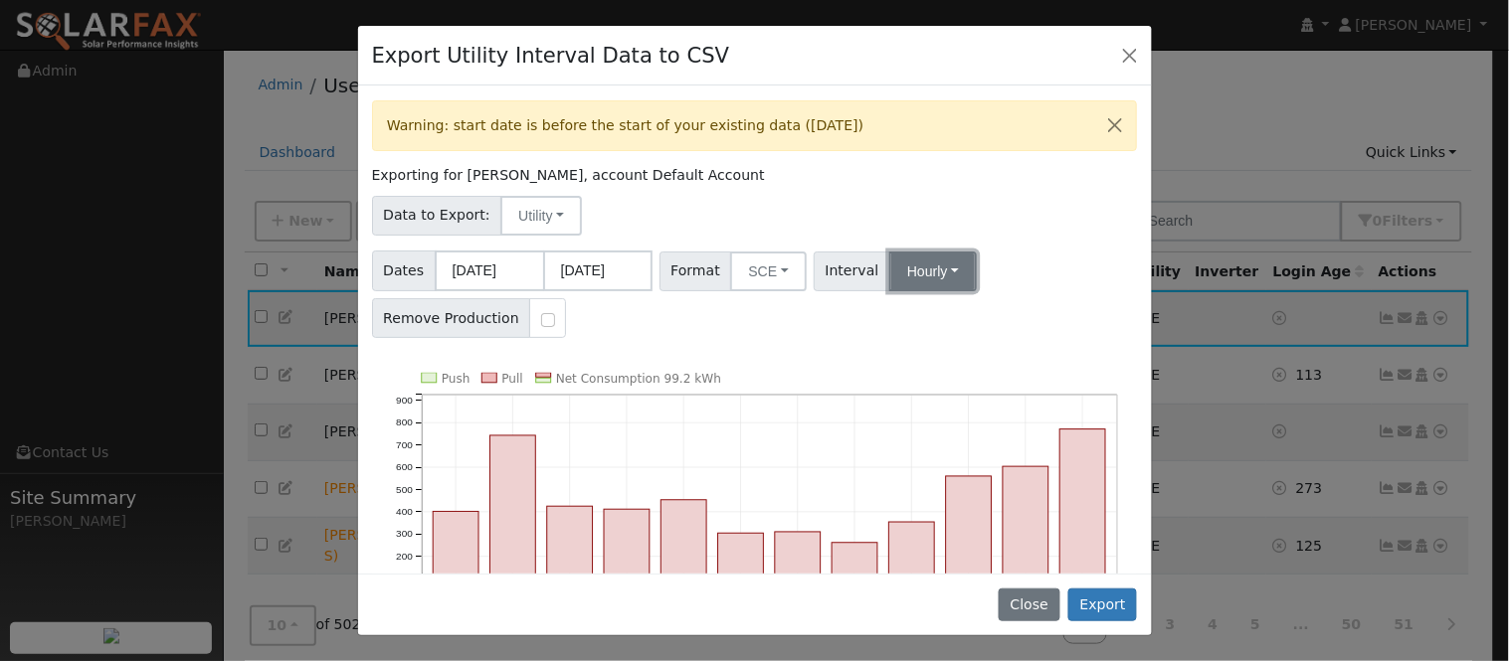
click at [927, 262] on button "Hourly" at bounding box center [933, 272] width 88 height 40
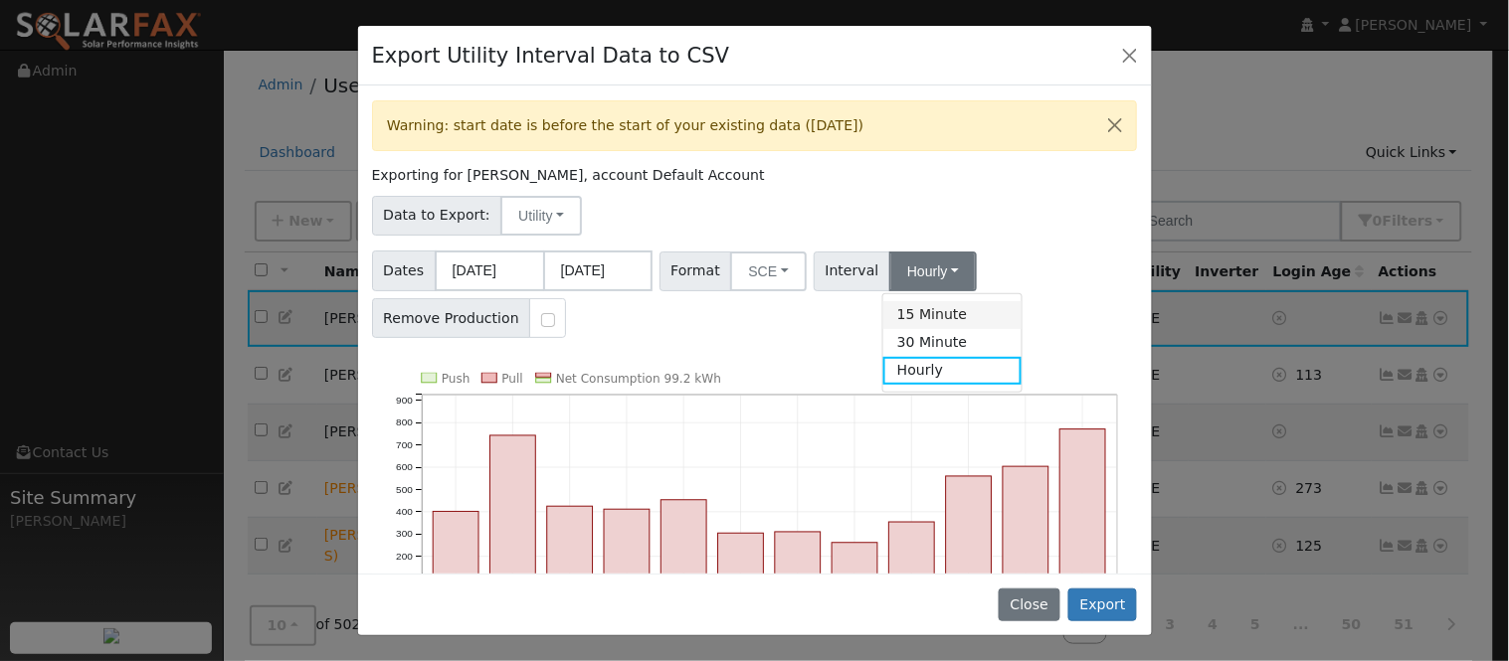
click at [928, 326] on link "15 Minute" at bounding box center [952, 315] width 138 height 28
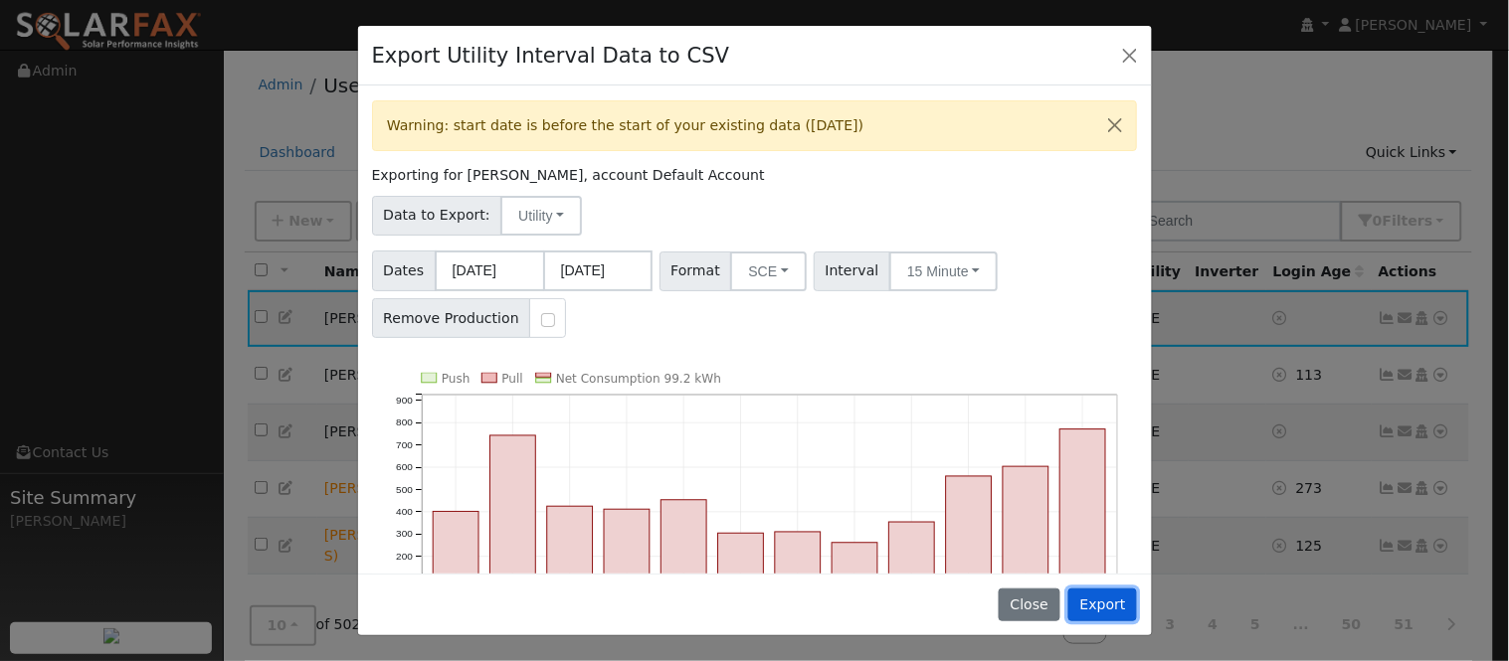
click at [1089, 602] on button "Export" at bounding box center [1102, 606] width 69 height 34
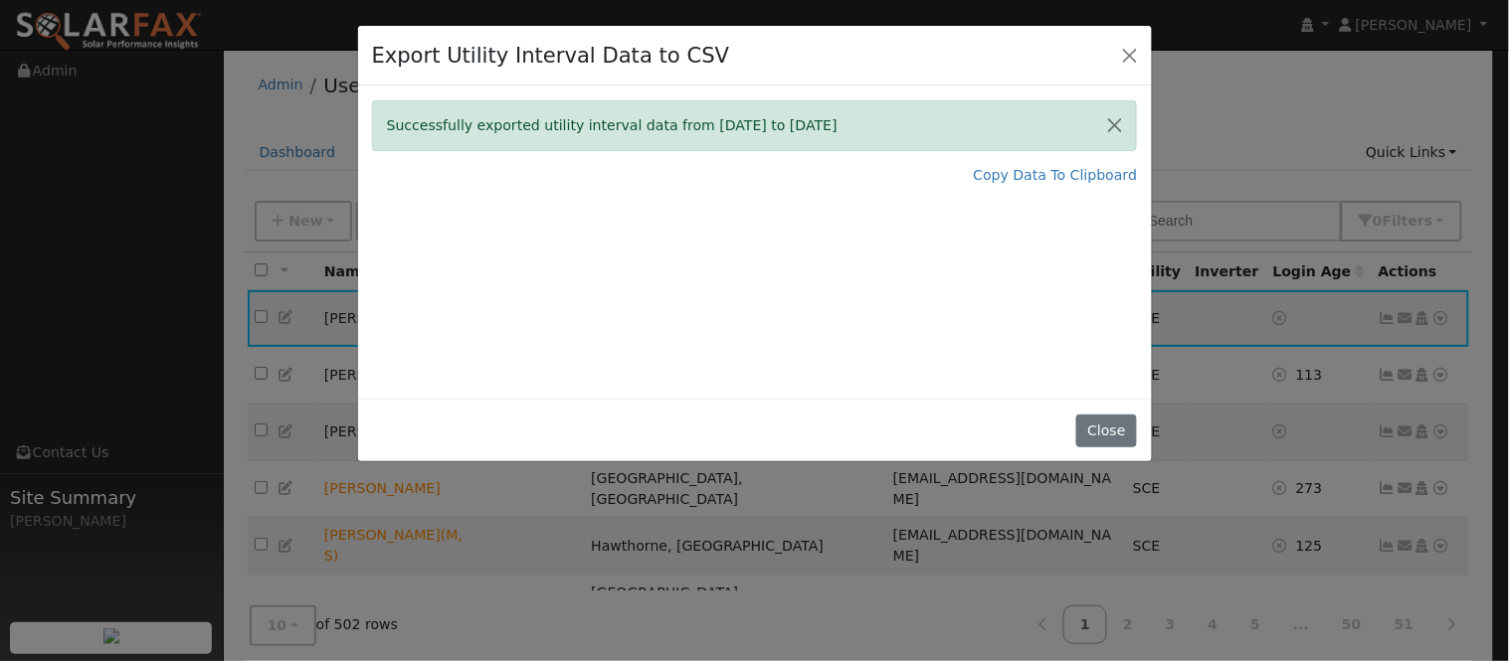
click at [868, 106] on div "Successfully exported utility interval data from [DATE] to [DATE]" at bounding box center [755, 125] width 766 height 51
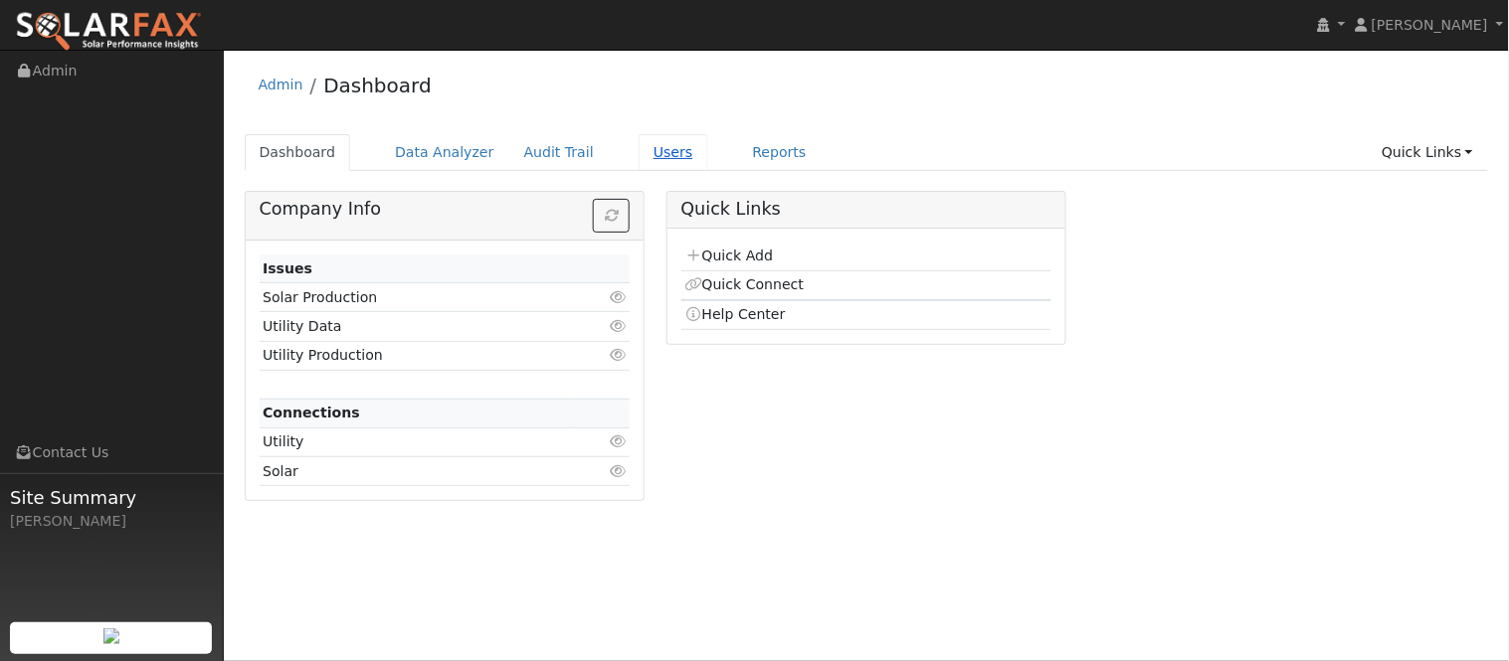
click at [639, 160] on link "Users" at bounding box center [674, 152] width 70 height 37
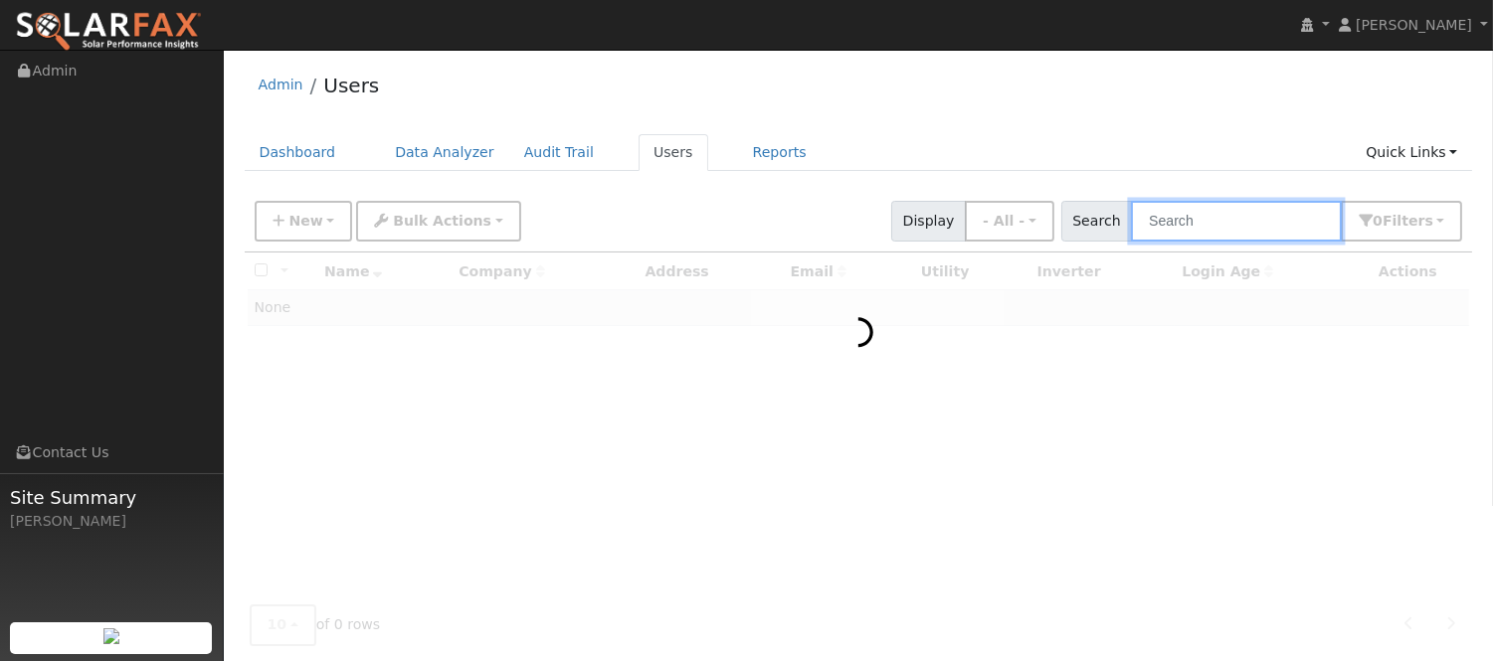
click at [1246, 221] on input "text" at bounding box center [1236, 221] width 211 height 41
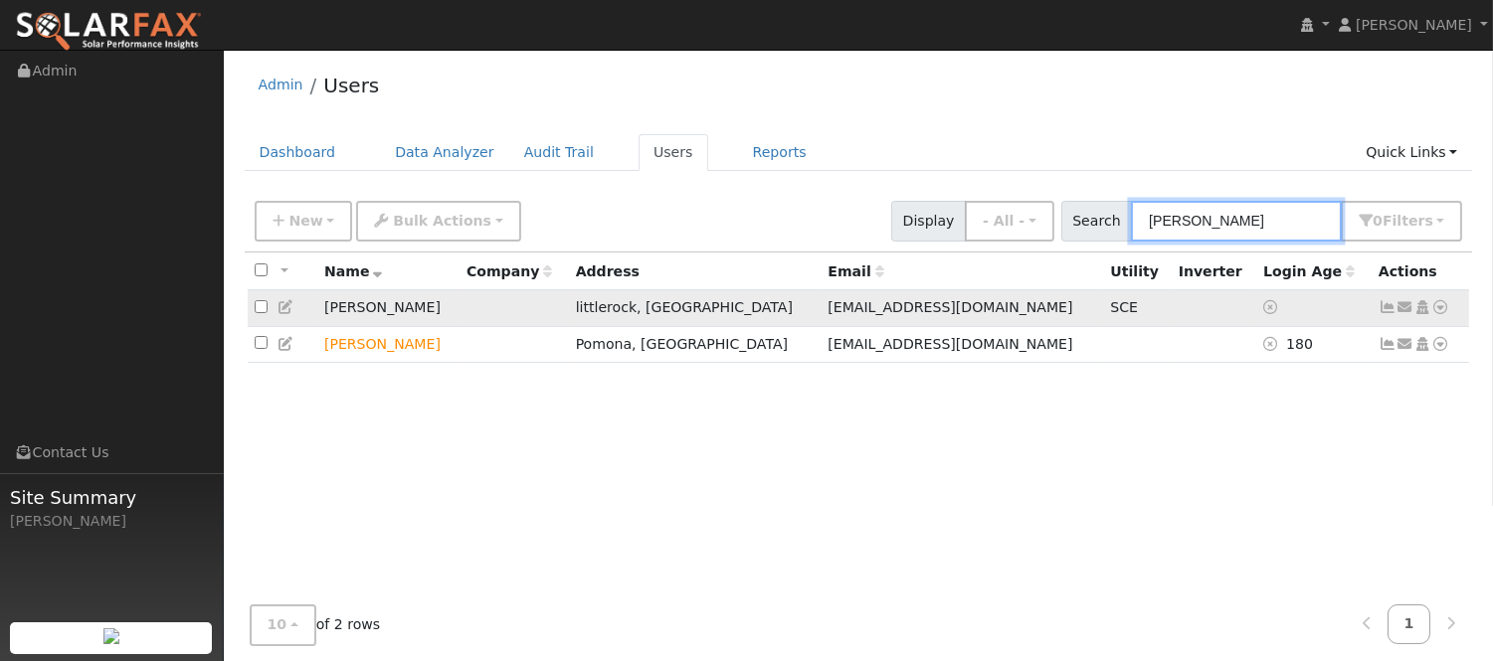
type input "MARTHA"
click at [1440, 314] on icon at bounding box center [1441, 307] width 18 height 14
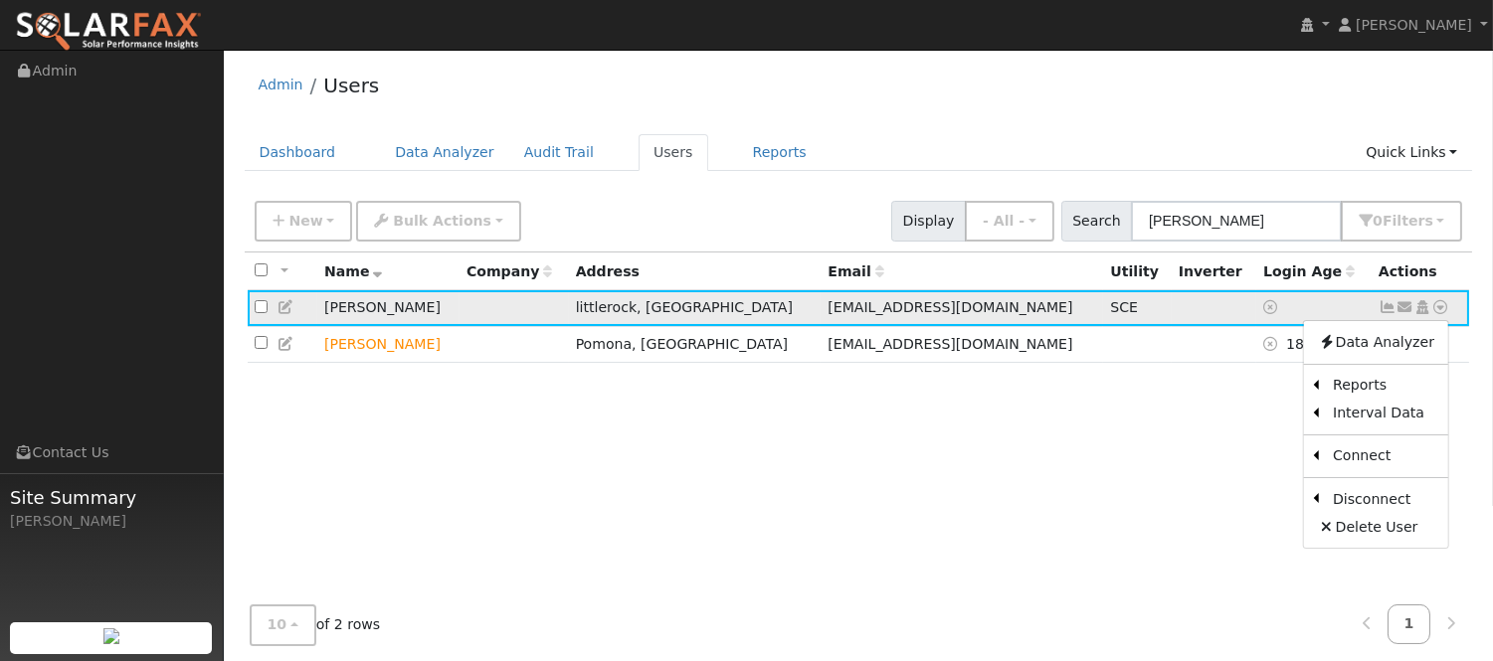
click at [1388, 304] on icon at bounding box center [1387, 307] width 18 height 14
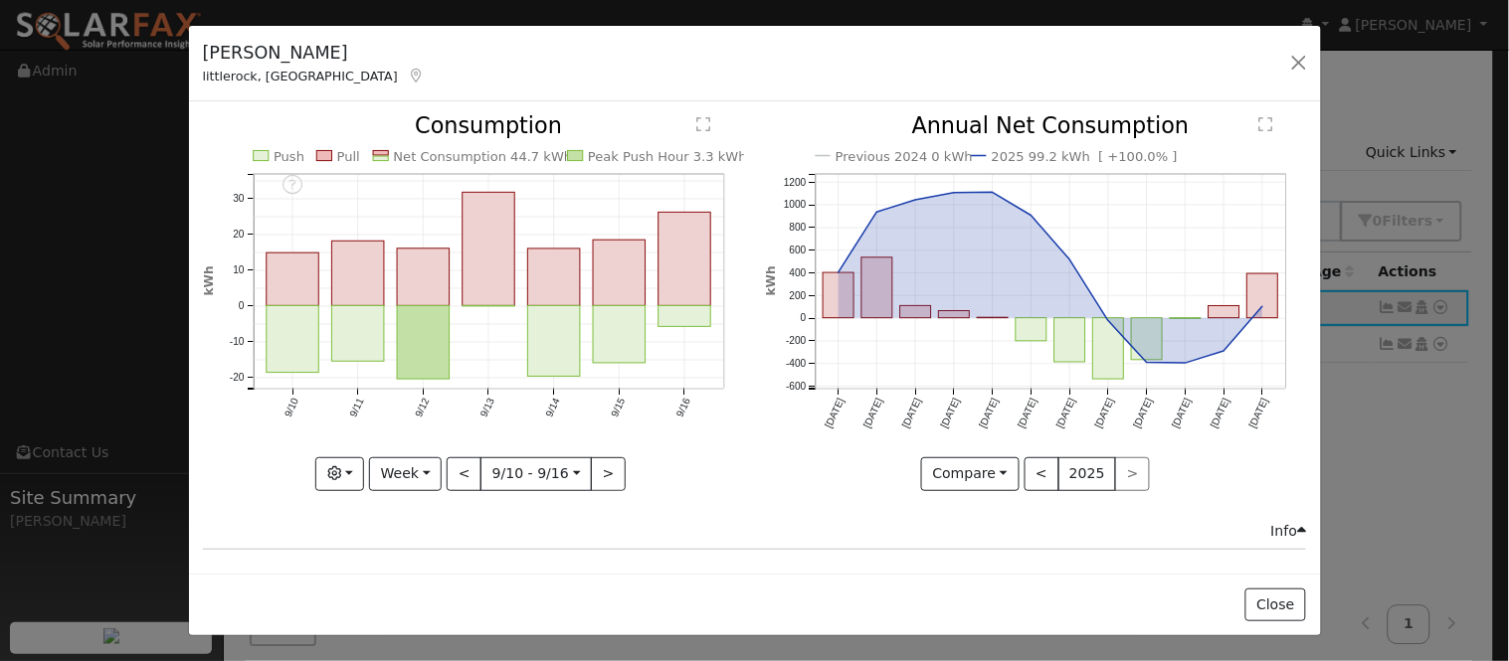
click at [504, 157] on text "Net Consumption 44.7 kWh" at bounding box center [482, 156] width 179 height 15
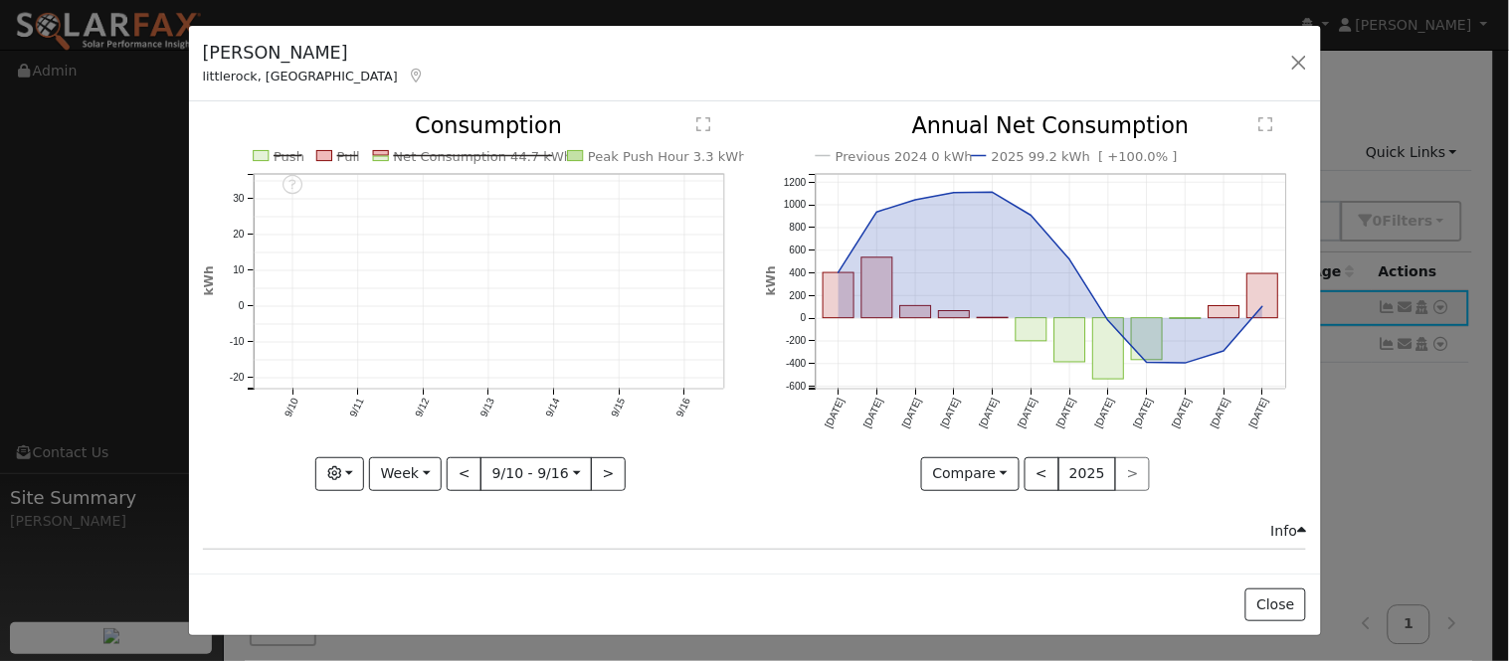
click at [504, 157] on text "Net Consumption 44.7 kWh" at bounding box center [482, 156] width 179 height 15
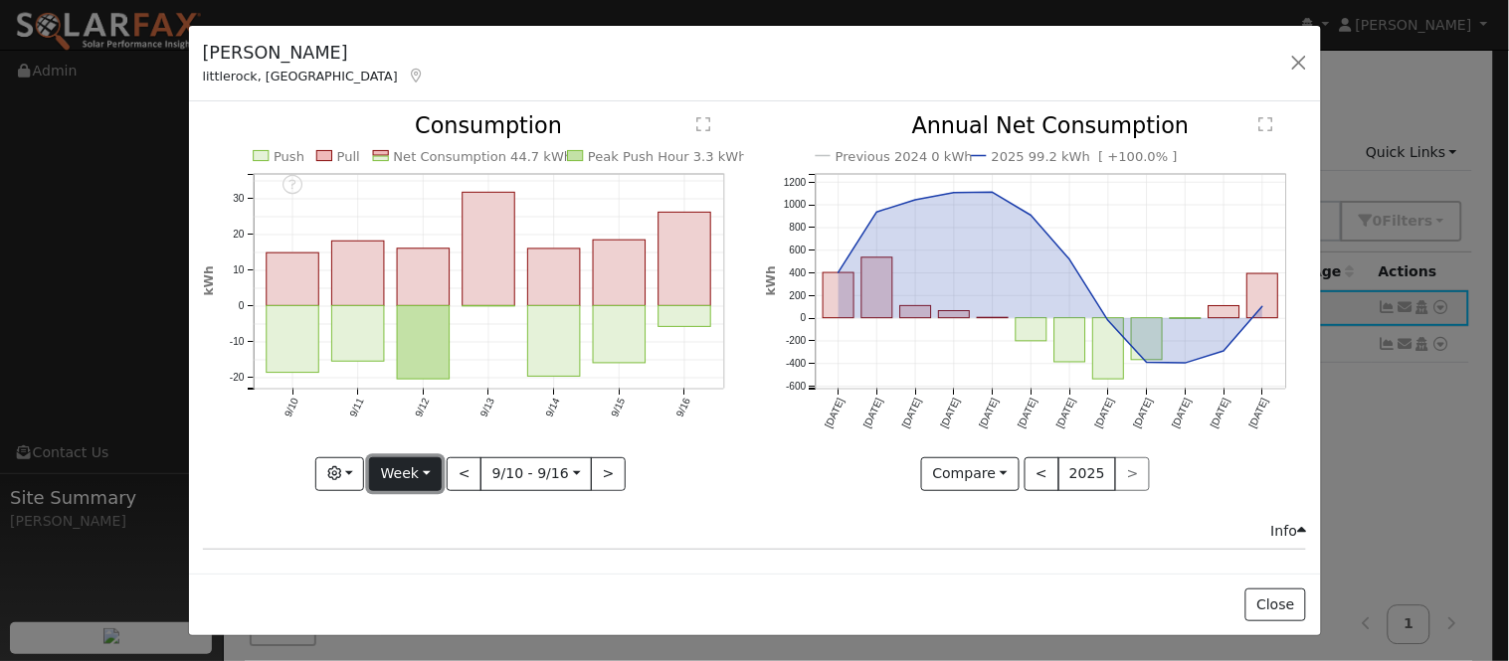
click at [424, 468] on button "Week" at bounding box center [405, 475] width 73 height 34
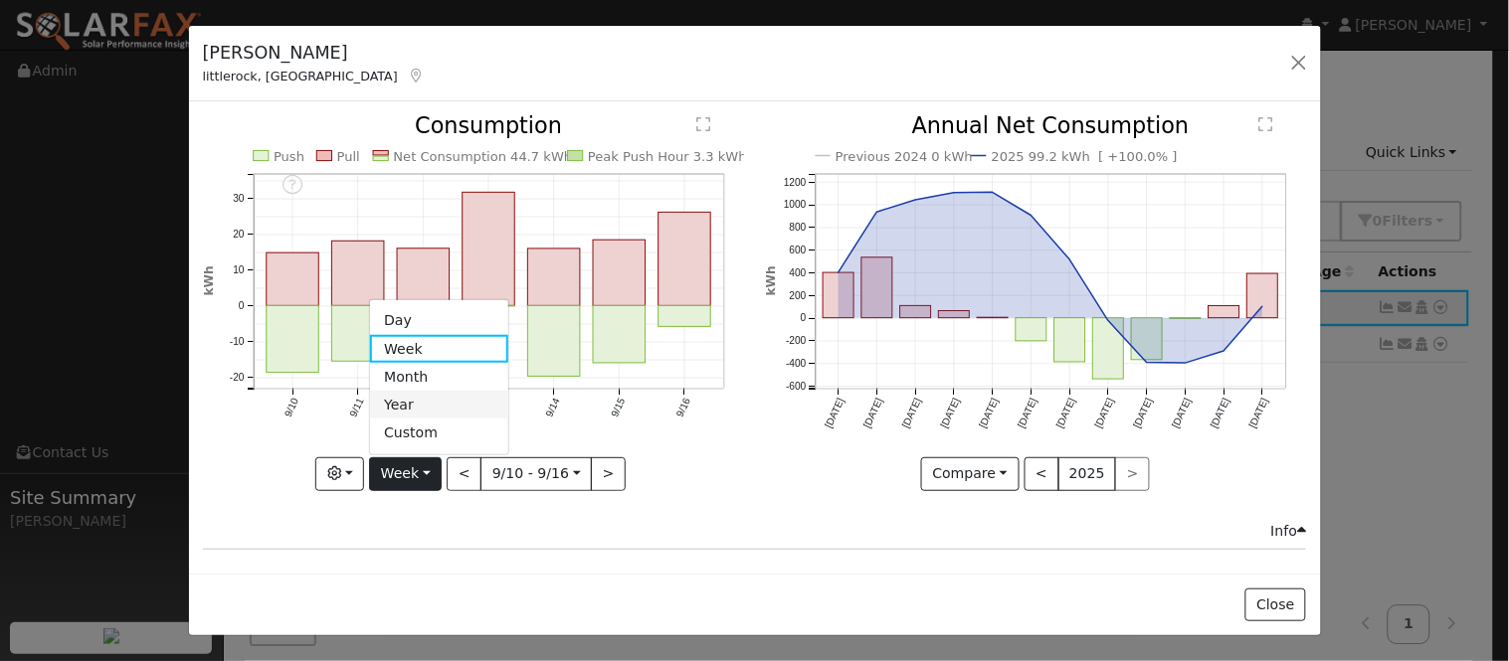
click at [449, 399] on link "Year" at bounding box center [439, 405] width 138 height 28
type input "2024-09-01"
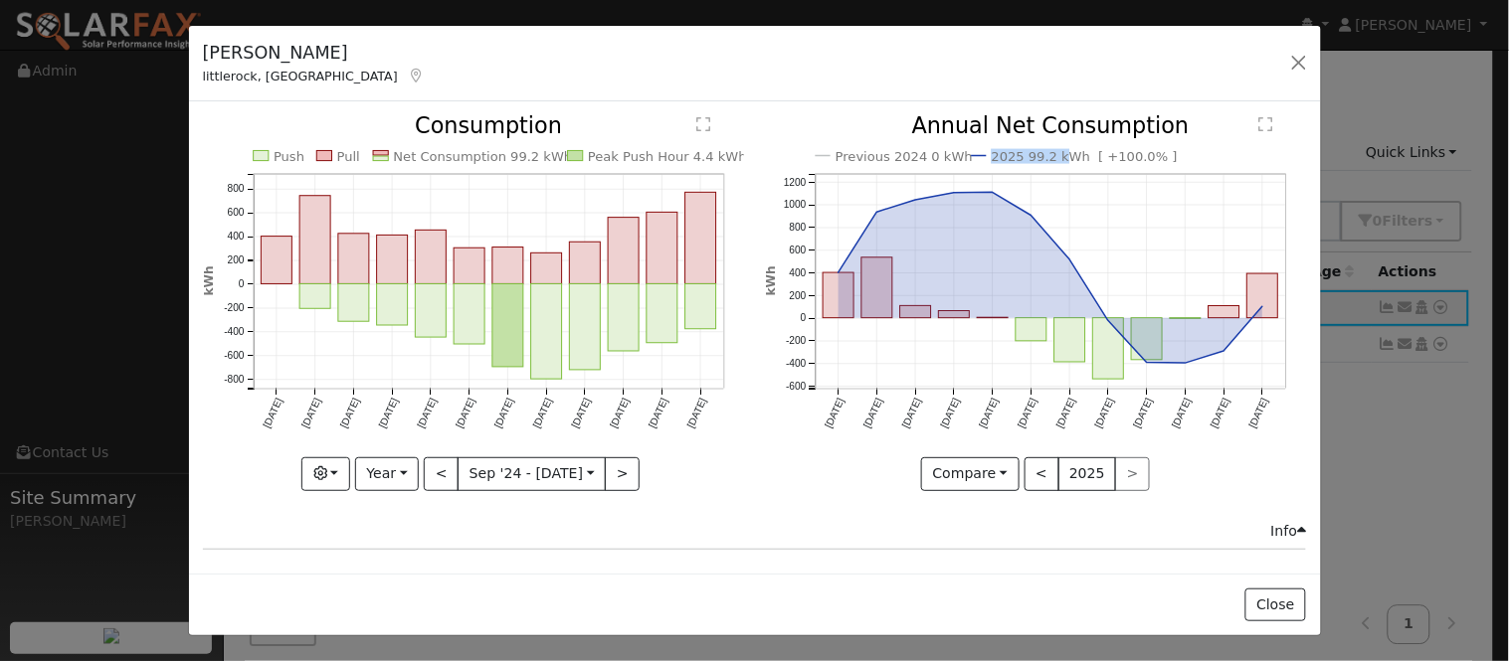
copy text "2025 99.2 k"
drag, startPoint x: 1042, startPoint y: 155, endPoint x: 980, endPoint y: 156, distance: 62.7
click at [992, 156] on text "2025 99.2 kWh [ +100.0% ]" at bounding box center [1085, 156] width 186 height 15
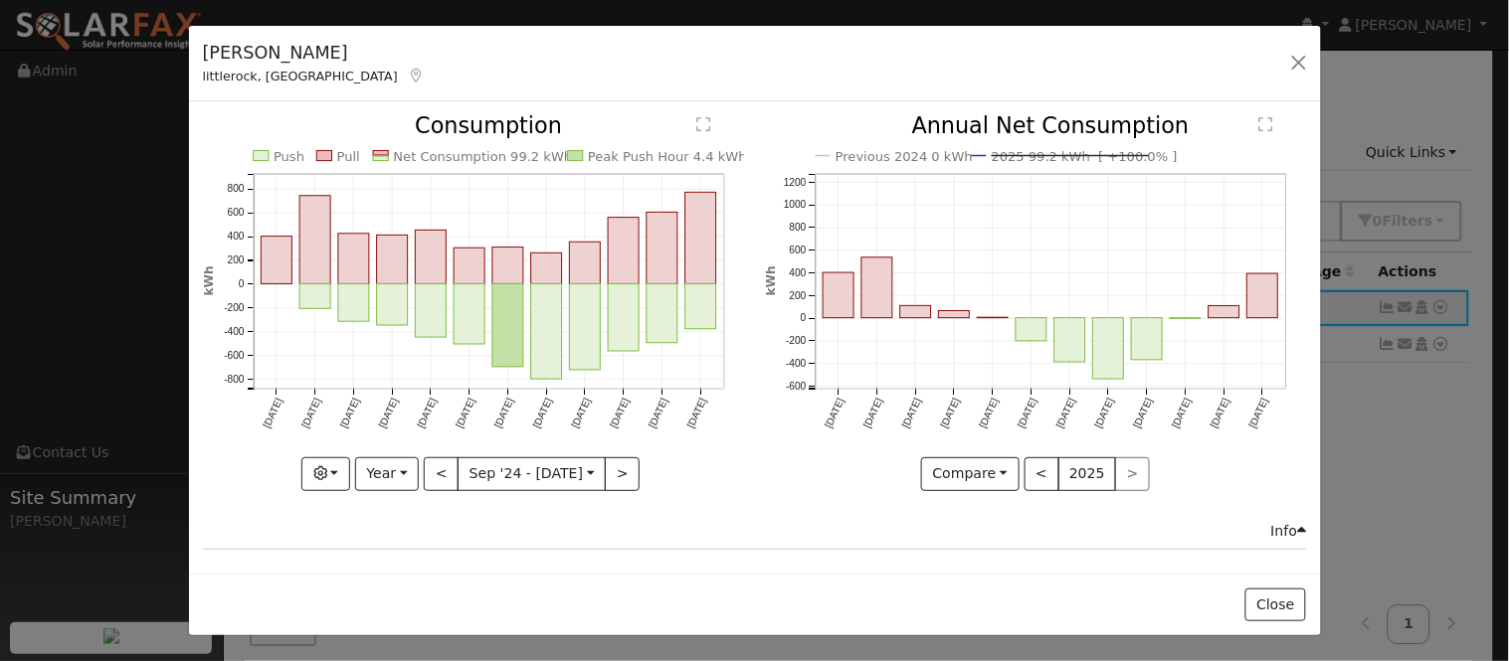
click at [1051, 162] on text "2025 99.2 kWh [ +100.0% ]" at bounding box center [1085, 156] width 186 height 15
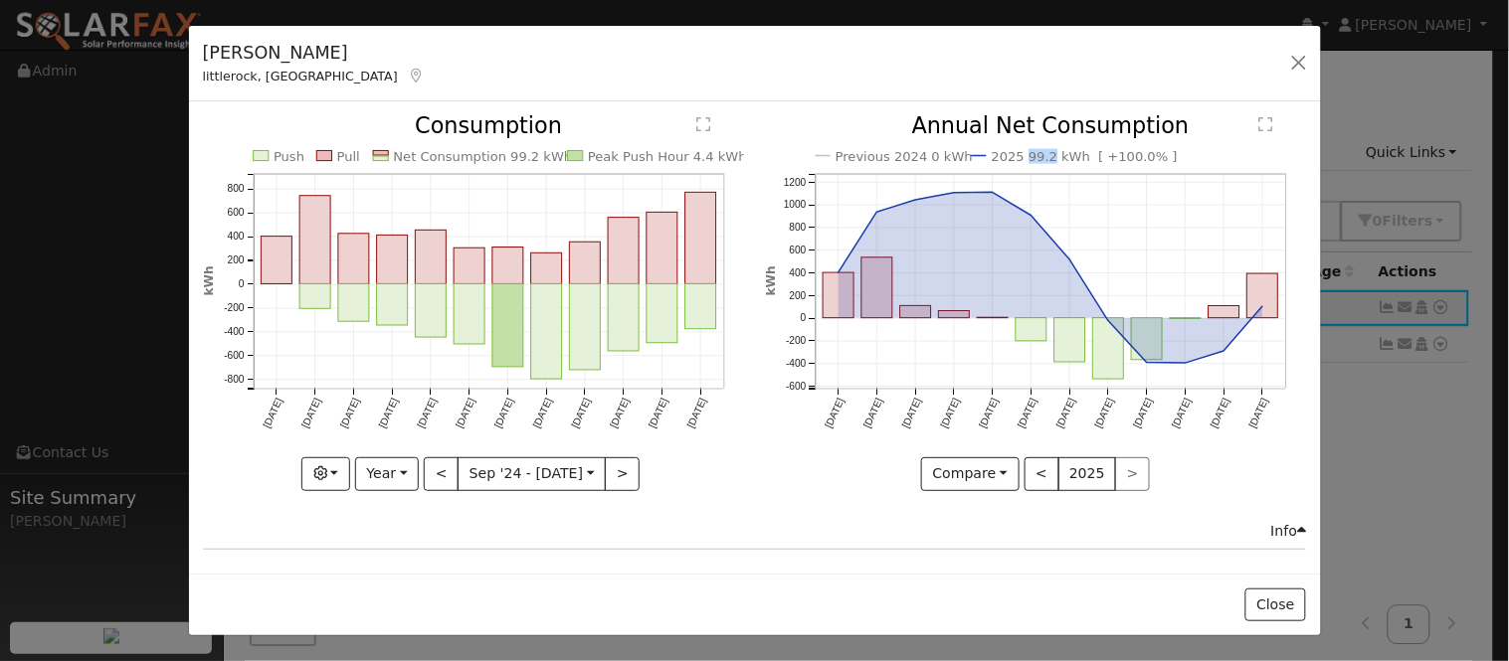
copy text "99.2"
drag, startPoint x: 1011, startPoint y: 159, endPoint x: 1036, endPoint y: 159, distance: 24.9
click at [1036, 159] on text "2025 99.2 kWh [ +100.0% ]" at bounding box center [1085, 156] width 186 height 15
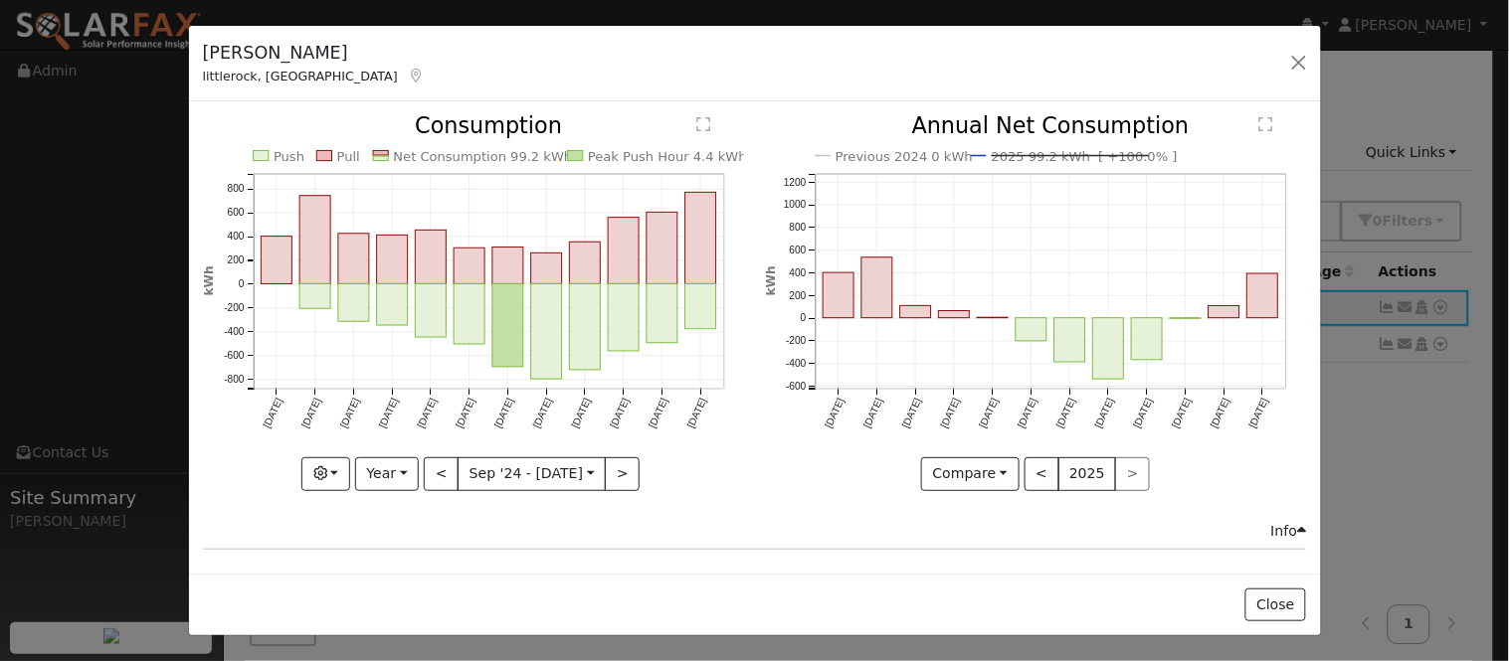
click at [1099, 153] on text "2025 99.2 kWh [ +100.0% ]" at bounding box center [1085, 156] width 186 height 15
